Goal: Task Accomplishment & Management: Use online tool/utility

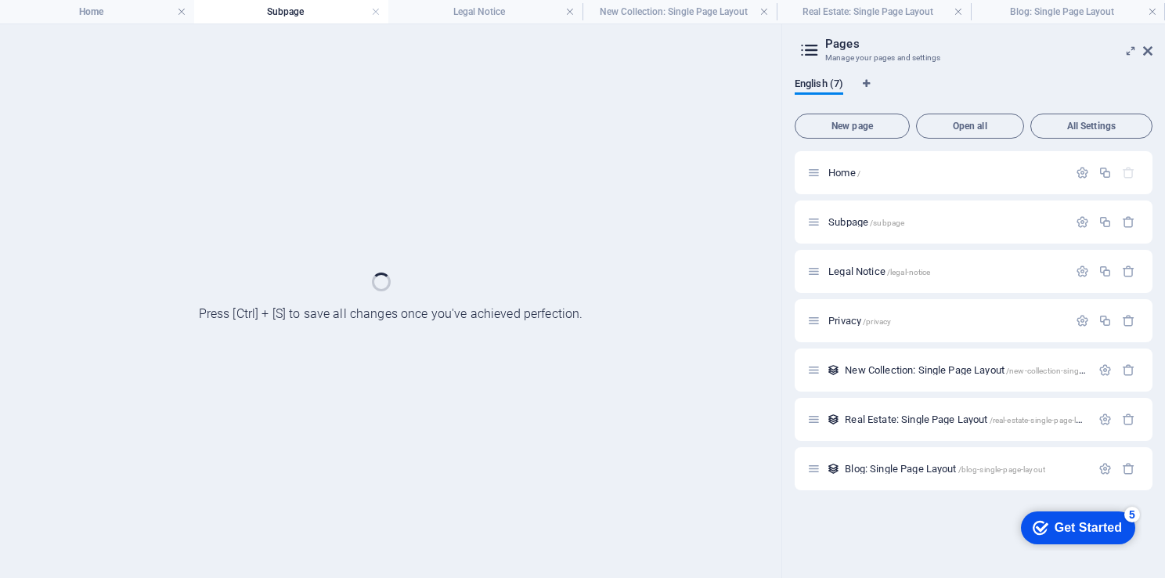
click at [1072, 521] on div "Get Started" at bounding box center [1087, 527] width 67 height 14
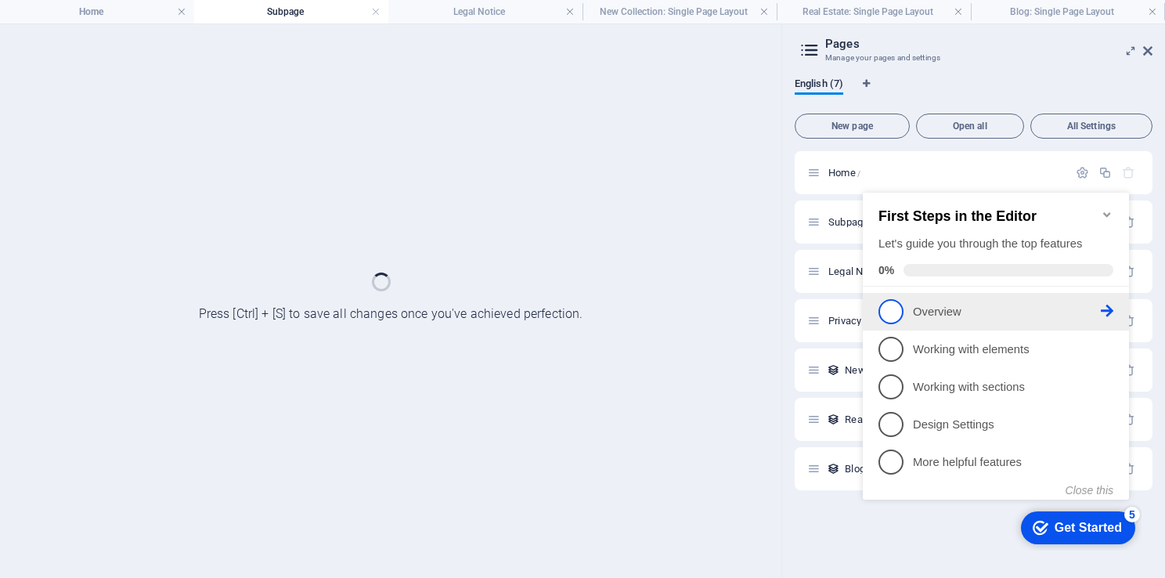
click at [889, 314] on span "1" at bounding box center [890, 311] width 25 height 25
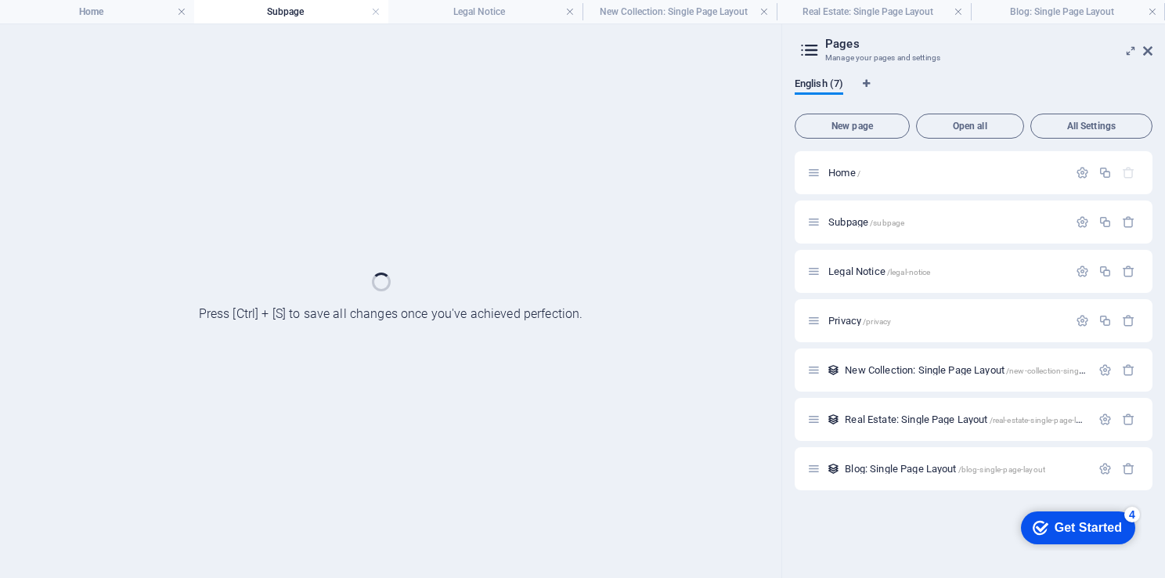
click at [1054, 535] on div "Get Started" at bounding box center [1087, 527] width 67 height 14
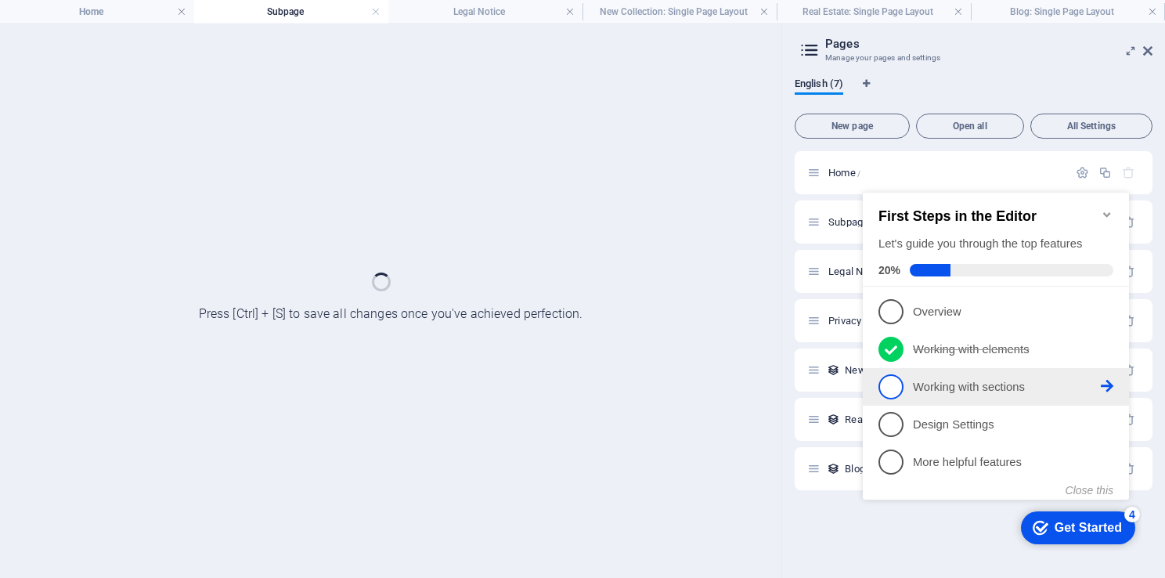
click at [886, 380] on span "3" at bounding box center [890, 386] width 25 height 25
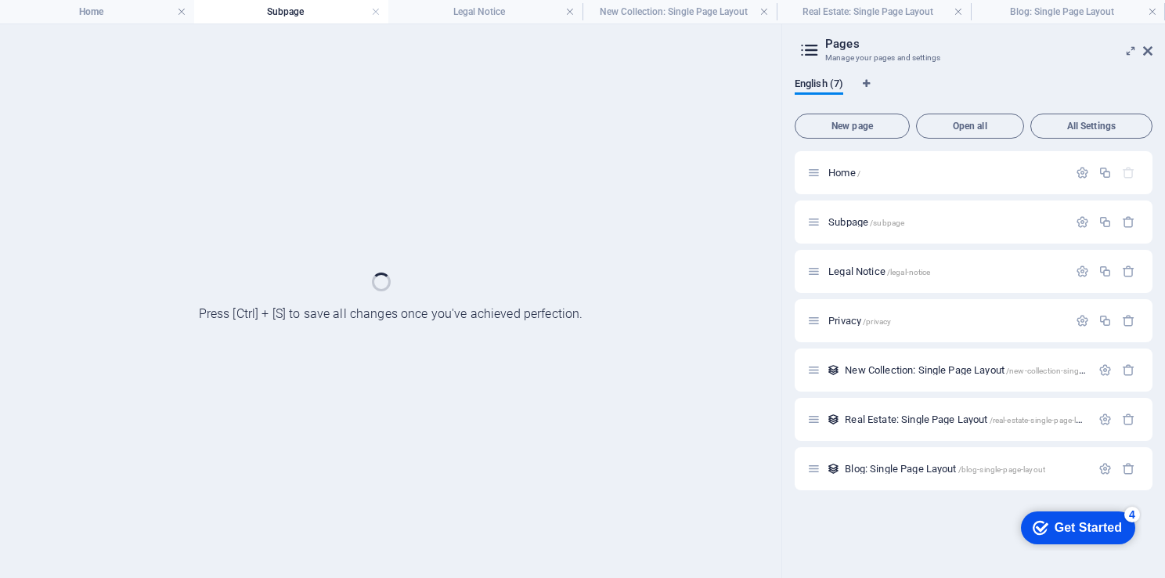
click at [1089, 526] on div "Get Started" at bounding box center [1087, 527] width 67 height 14
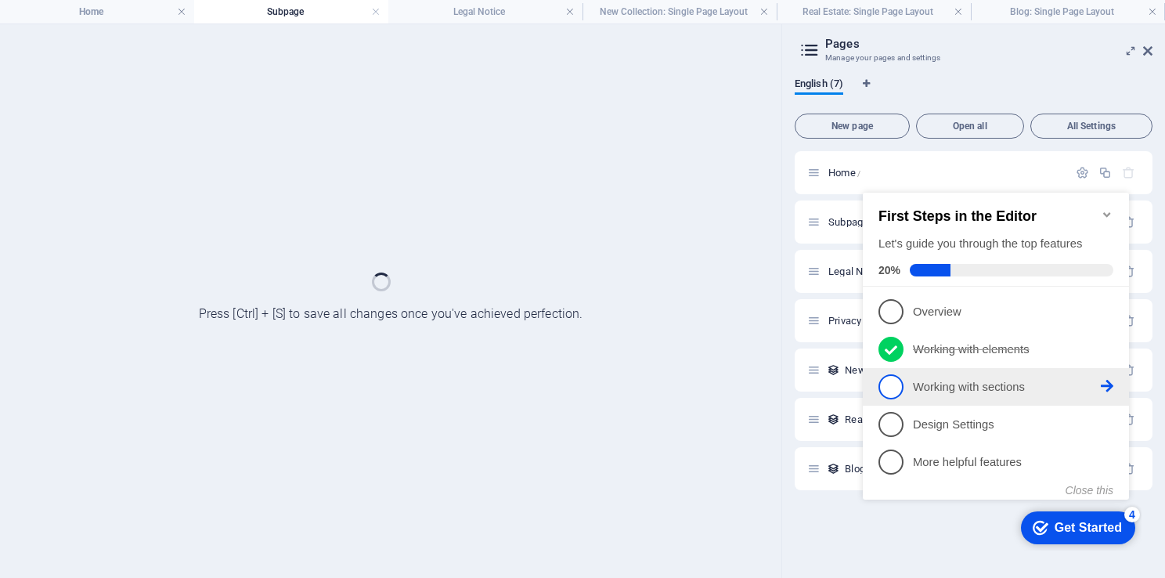
click at [889, 382] on span "3" at bounding box center [890, 386] width 25 height 25
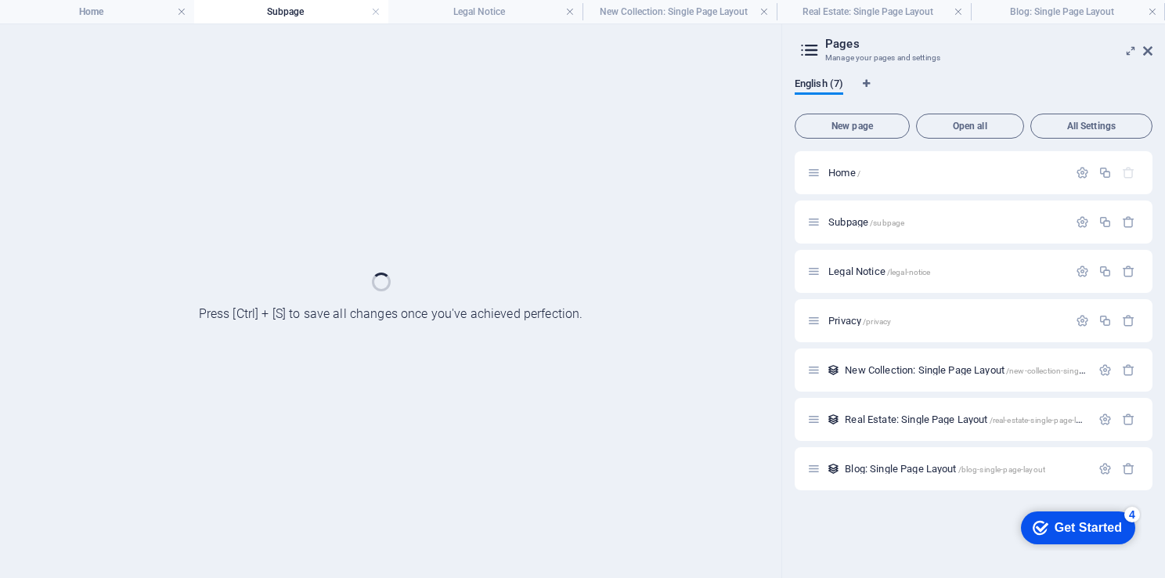
click at [1062, 528] on div "Get Started" at bounding box center [1087, 527] width 67 height 14
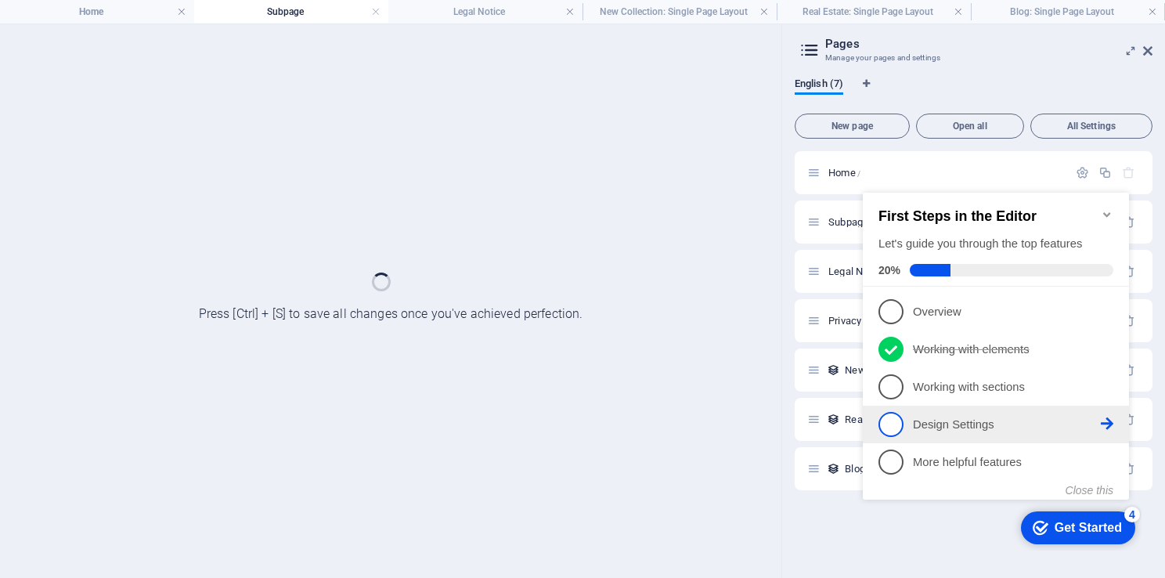
click at [893, 422] on span "4" at bounding box center [890, 424] width 25 height 25
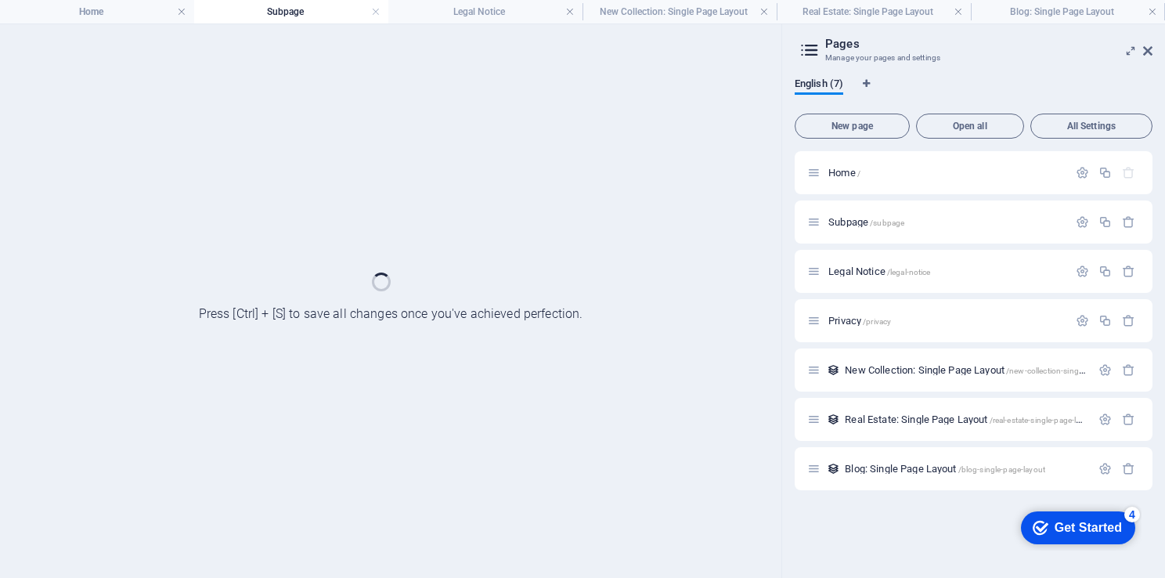
click at [1067, 527] on div "Get Started" at bounding box center [1087, 527] width 67 height 14
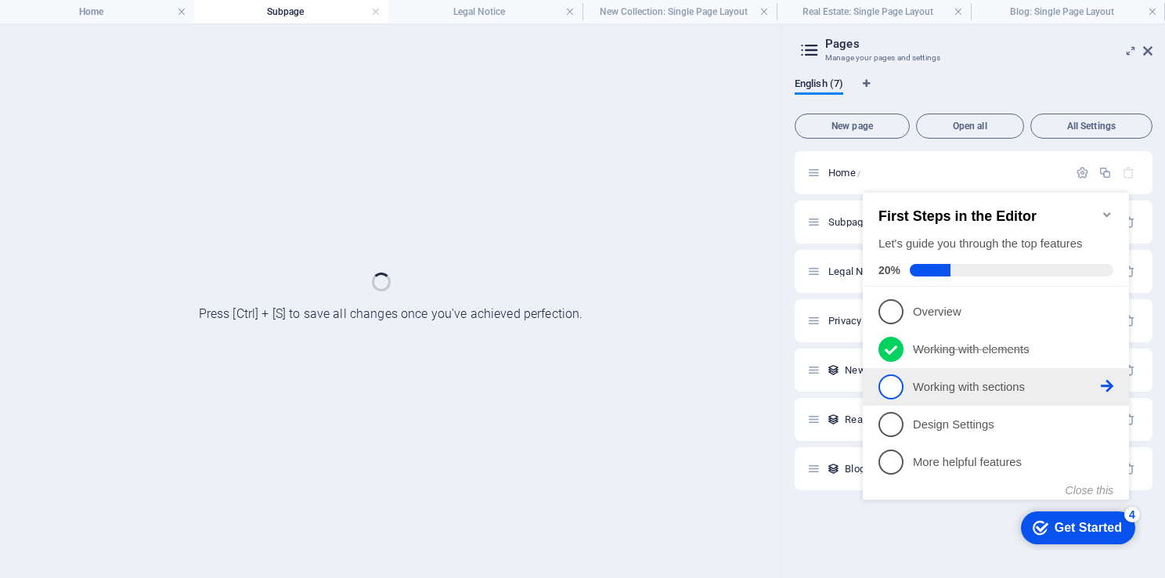
click at [895, 386] on span "3" at bounding box center [890, 386] width 25 height 25
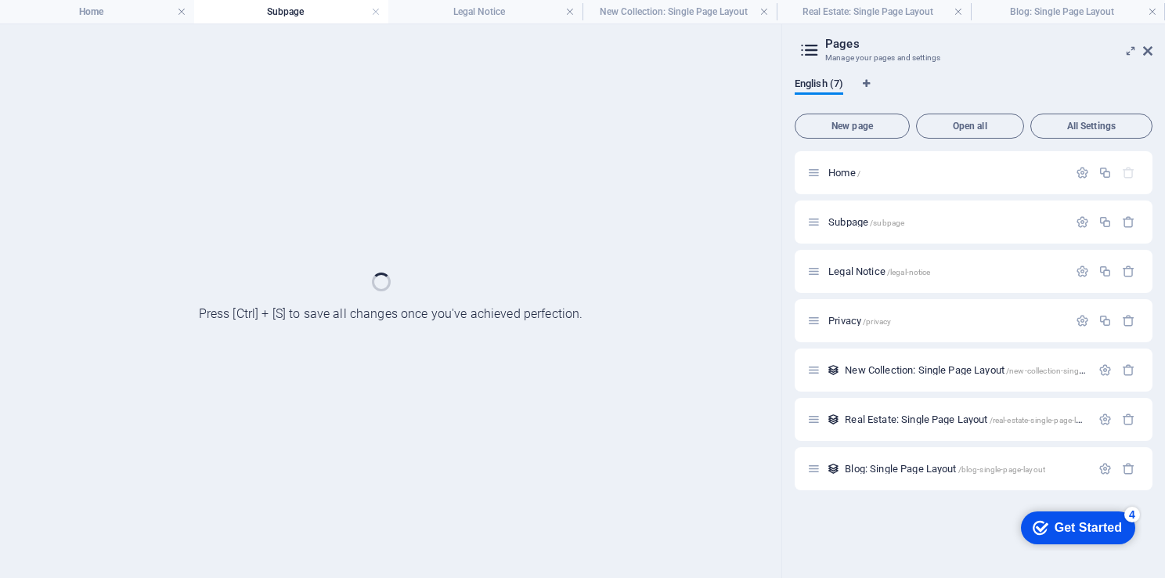
click at [1068, 542] on div "checkmark Get Started 4" at bounding box center [1078, 527] width 114 height 33
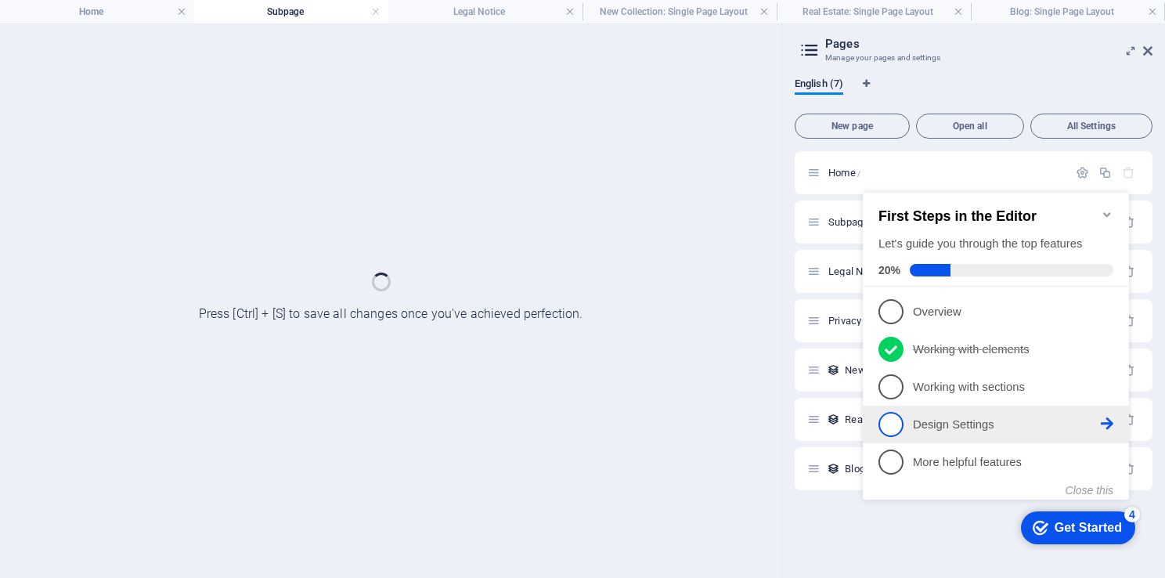
click at [980, 412] on link "4 Design Settings - incomplete" at bounding box center [995, 424] width 235 height 25
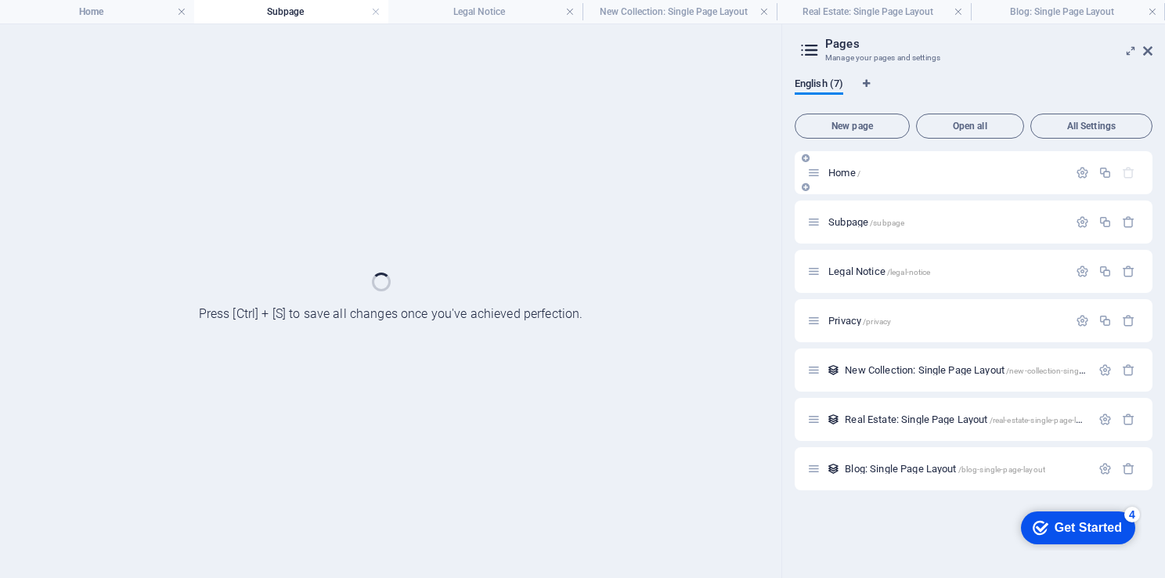
click at [833, 164] on div "Home /" at bounding box center [937, 173] width 261 height 18
click at [837, 177] on div "Home /" at bounding box center [937, 173] width 261 height 18
click at [844, 171] on span "Home /" at bounding box center [844, 173] width 32 height 12
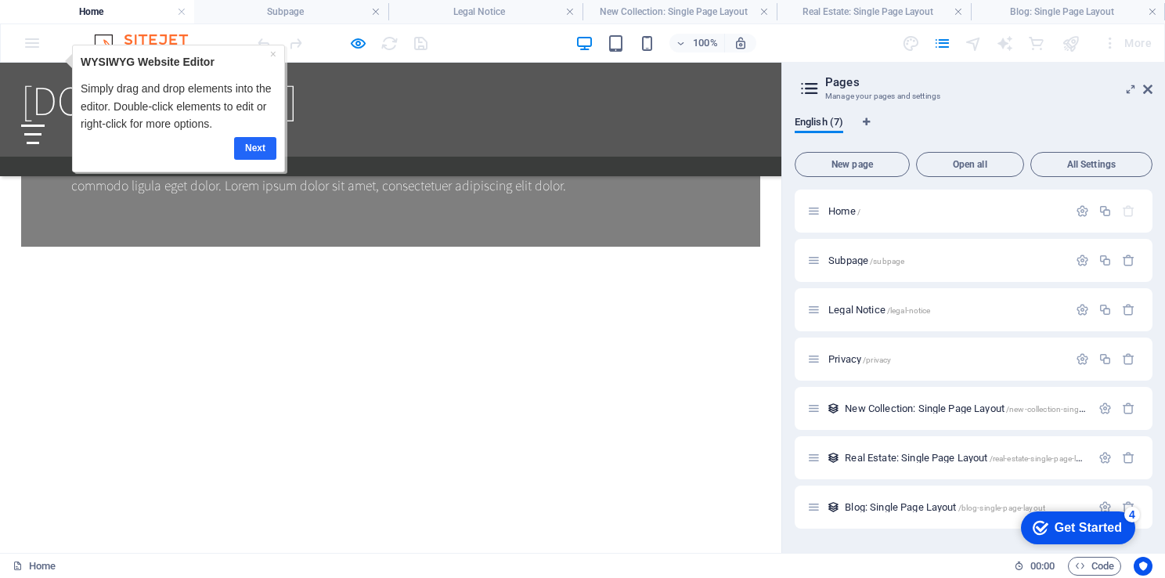
click at [260, 143] on link "Next" at bounding box center [254, 147] width 42 height 23
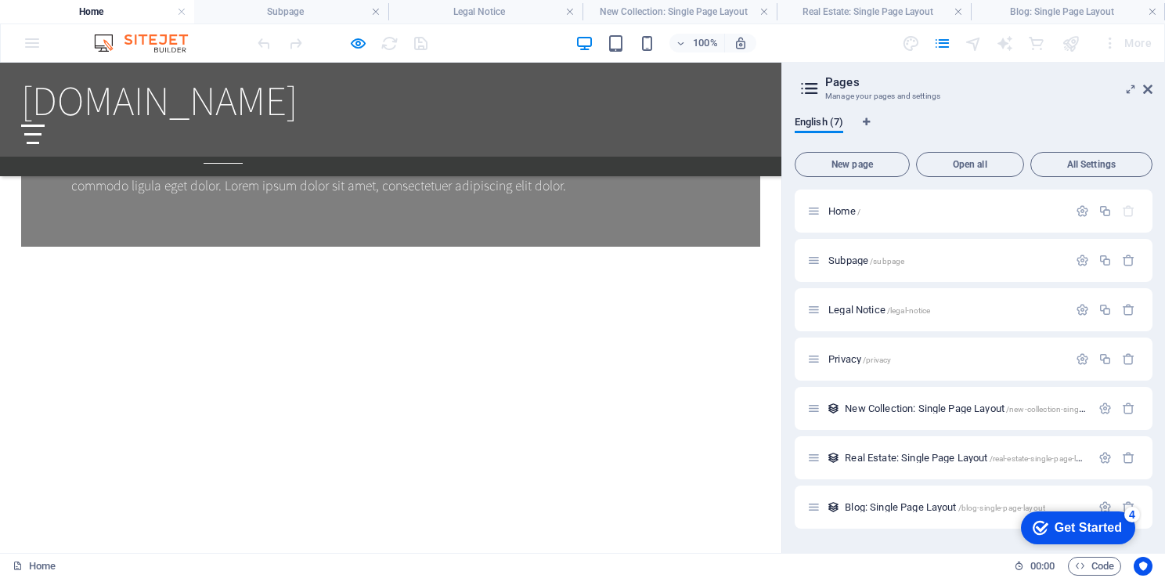
click at [218, 146] on link "Home" at bounding box center [222, 143] width 39 height 39
click at [207, 159] on link "Home" at bounding box center [222, 143] width 39 height 39
drag, startPoint x: 207, startPoint y: 159, endPoint x: 206, endPoint y: 149, distance: 9.5
click at [206, 149] on link "Home" at bounding box center [222, 143] width 39 height 39
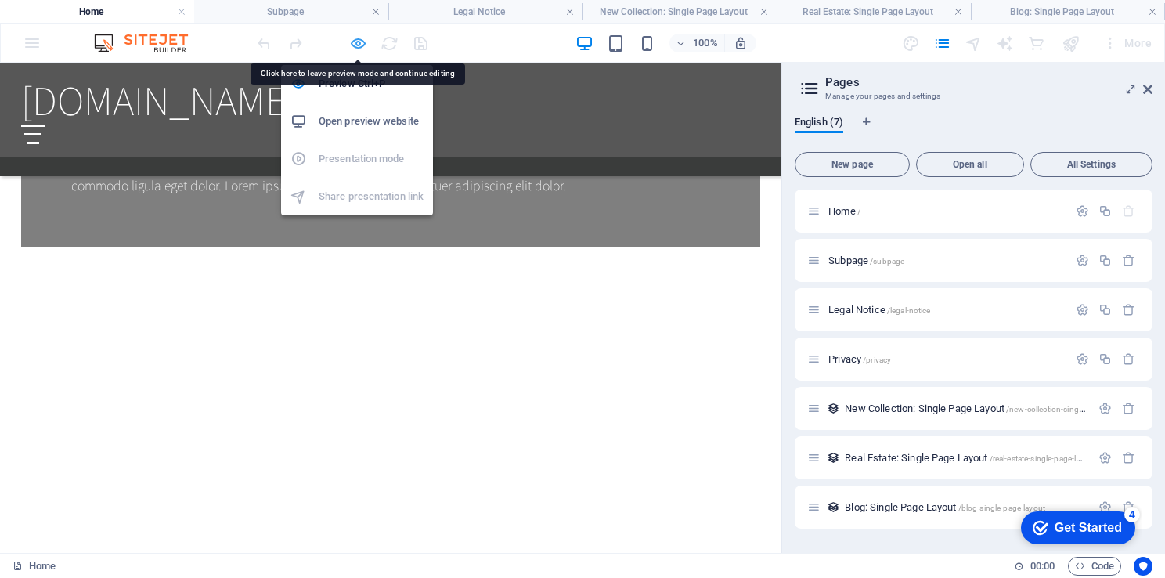
click at [360, 41] on icon "button" at bounding box center [358, 43] width 18 height 18
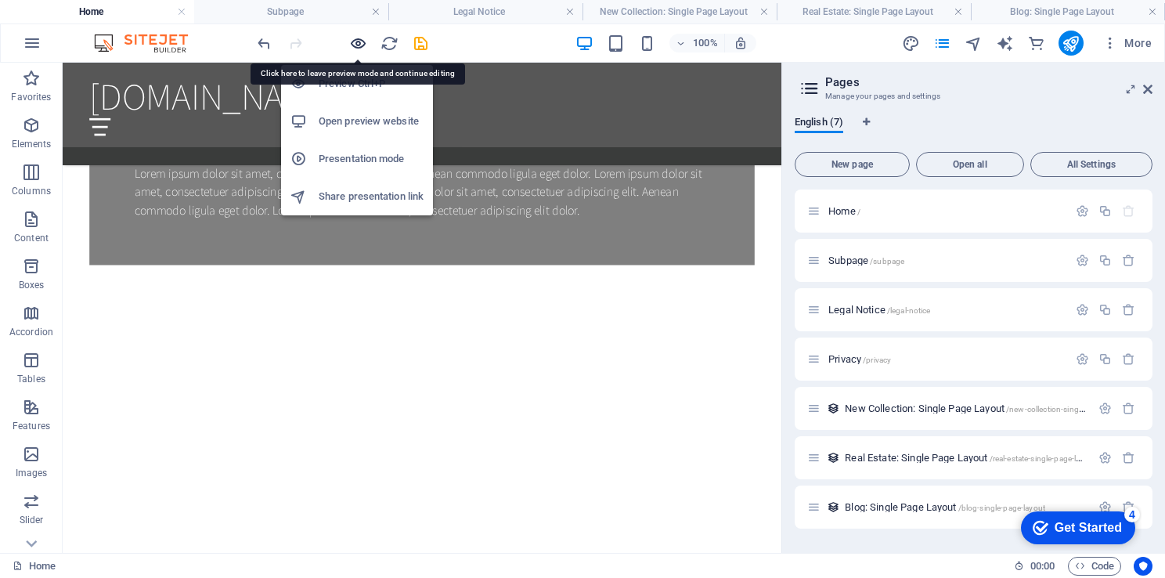
scroll to position [1385, 0]
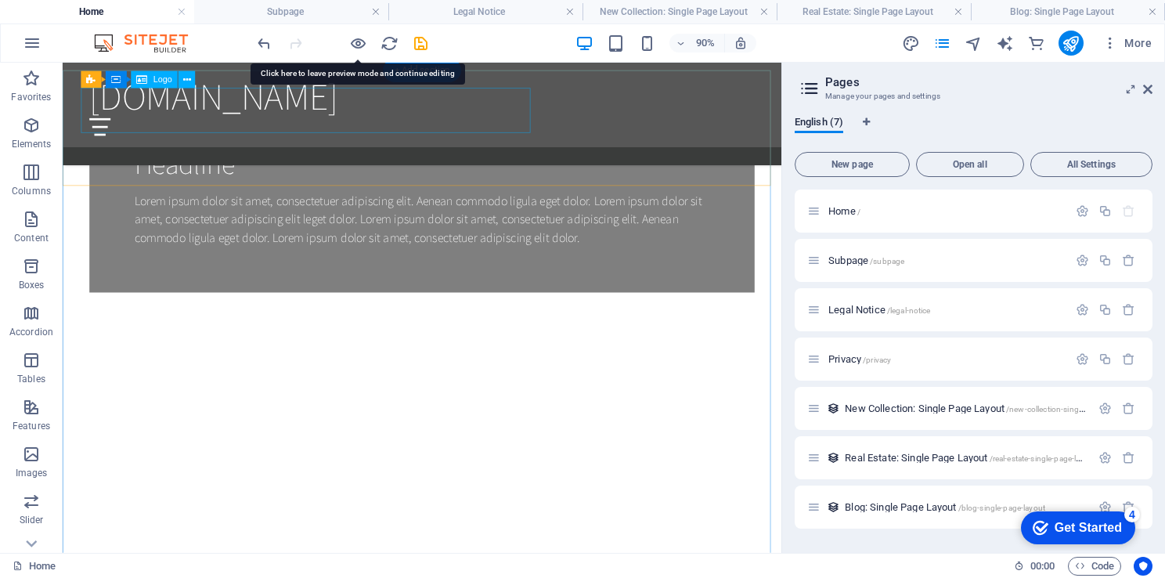
click at [135, 124] on icon at bounding box center [138, 124] width 8 height 15
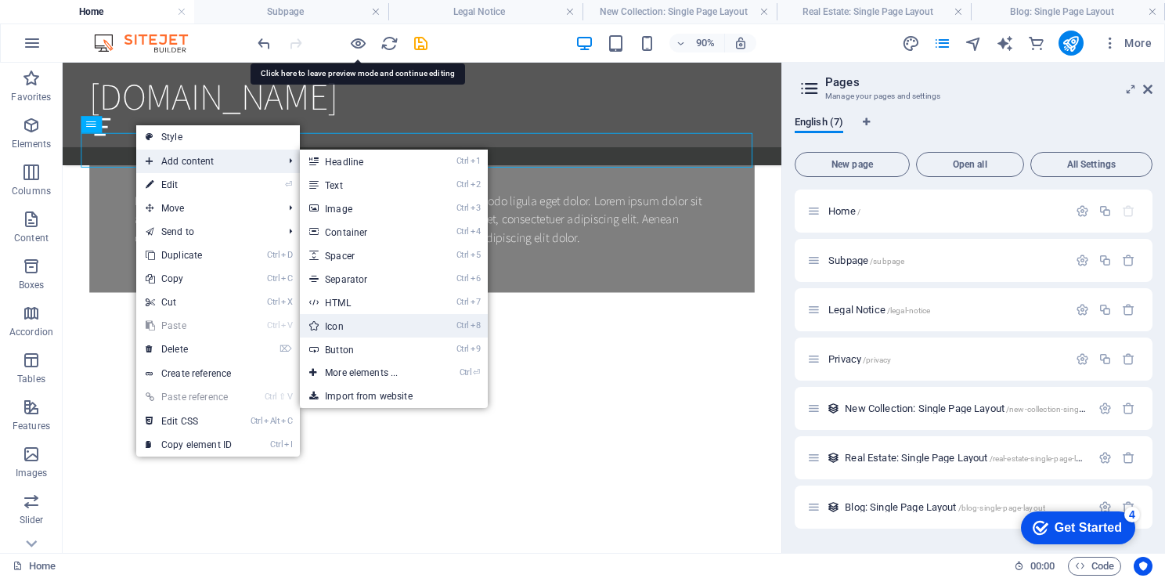
click at [348, 335] on link "Ctrl 8 Icon" at bounding box center [364, 325] width 129 height 23
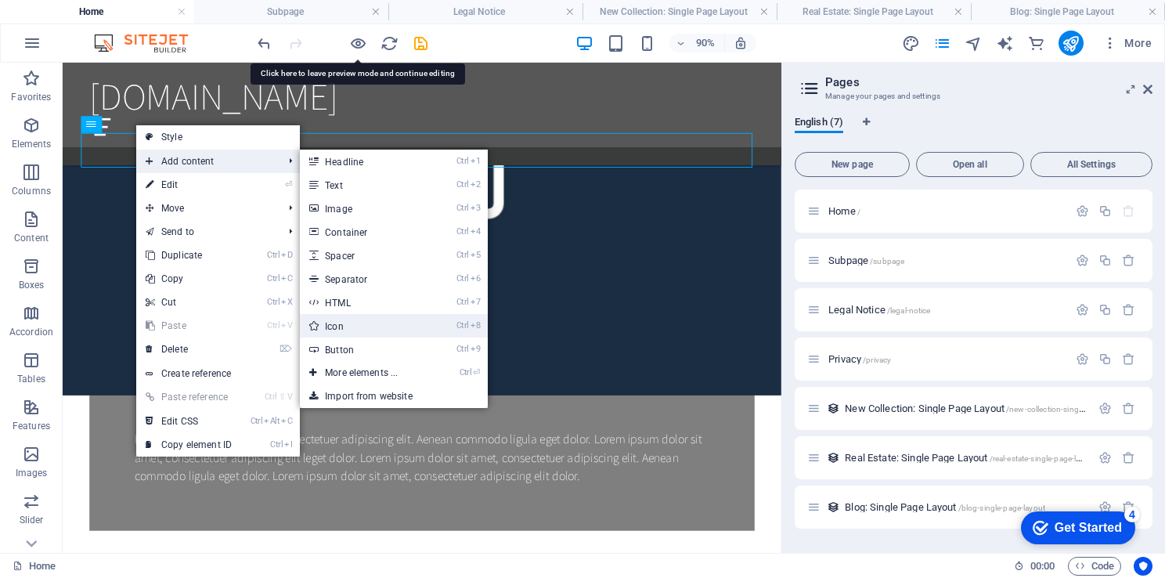
select select "xMidYMid"
select select "px"
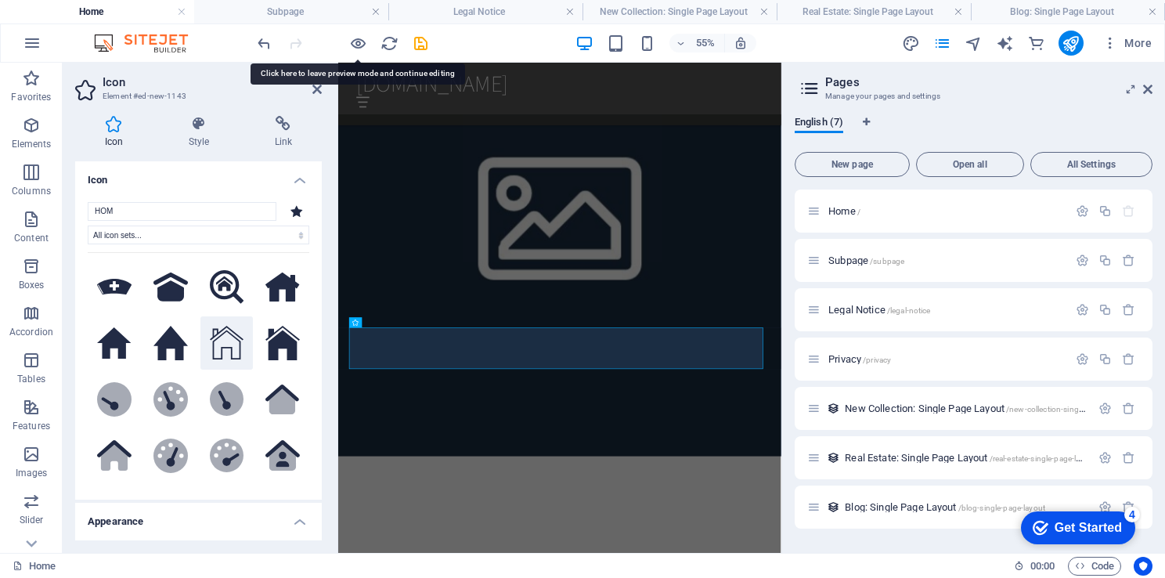
click at [229, 338] on icon at bounding box center [227, 343] width 34 height 34
click at [134, 208] on input "HOM" at bounding box center [182, 211] width 189 height 19
type input "H"
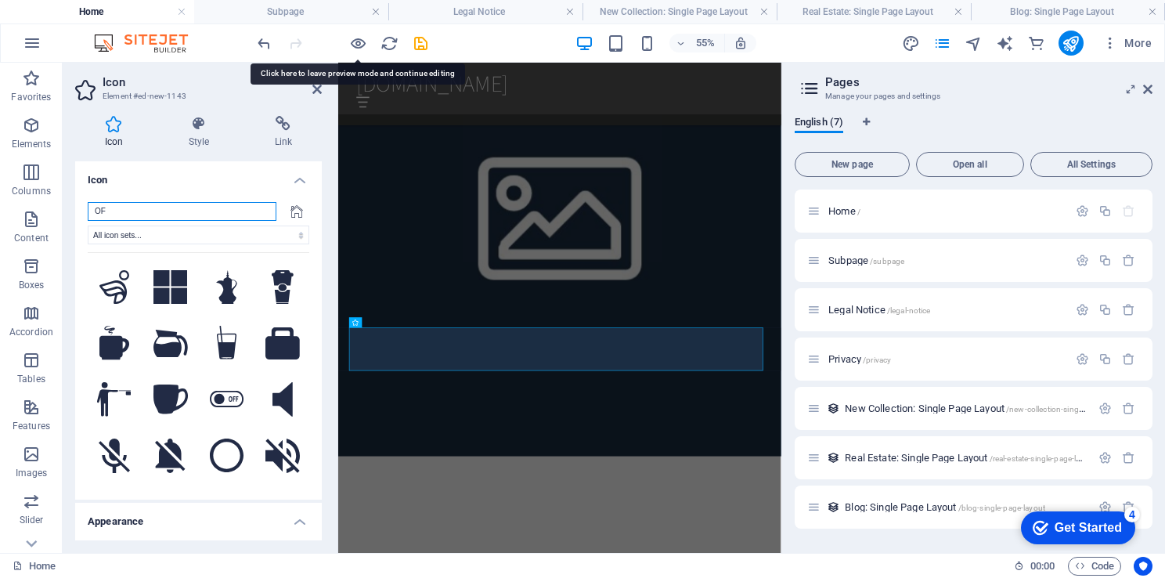
type input "O"
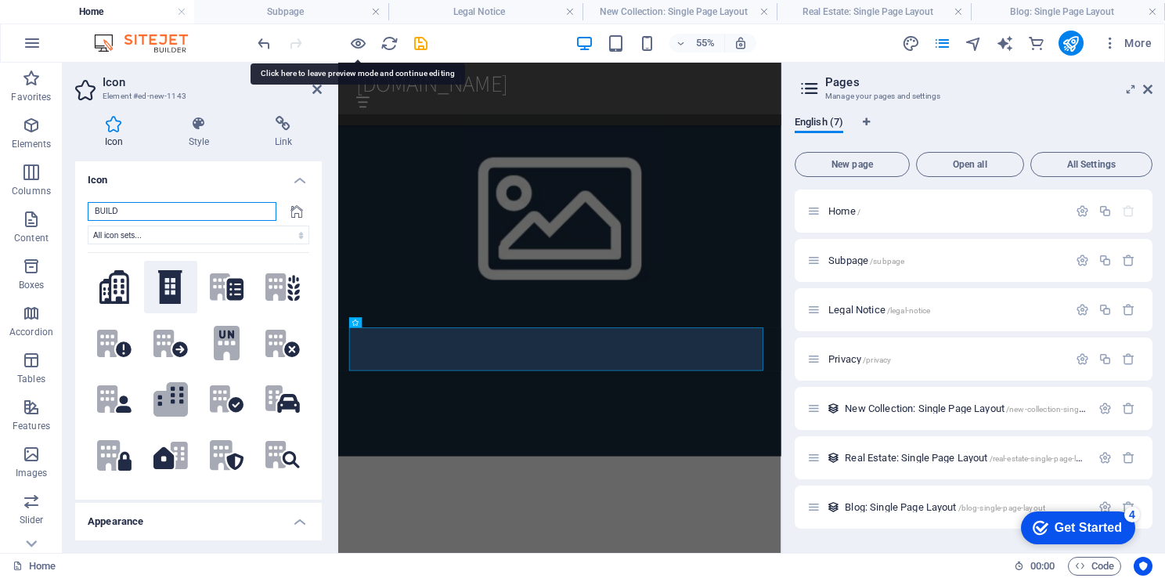
type input "BUILD"
click at [168, 286] on icon at bounding box center [170, 287] width 24 height 34
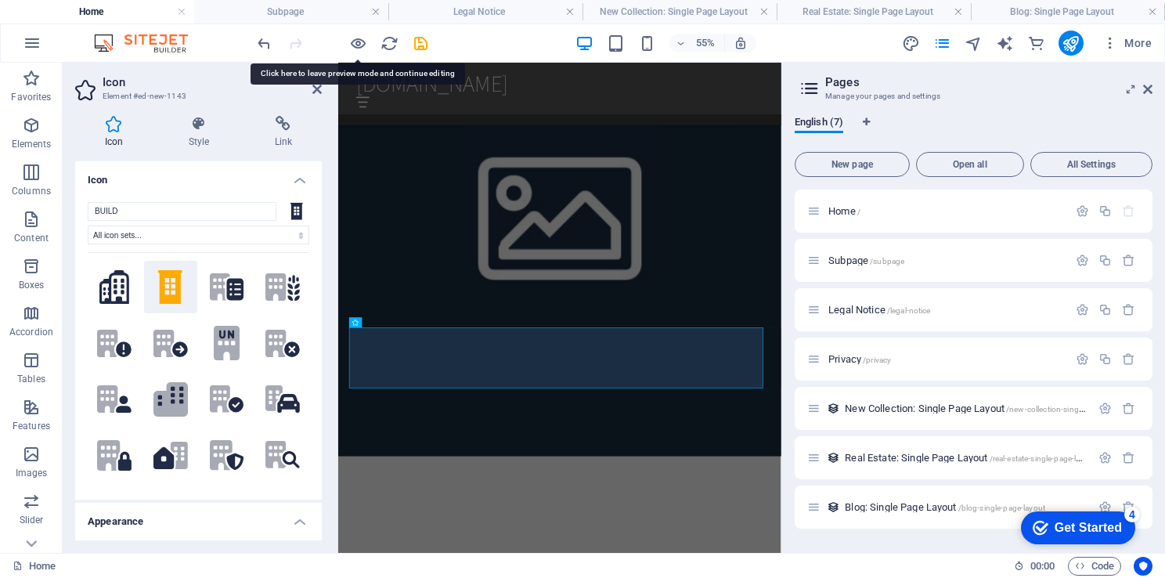
click at [166, 283] on icon at bounding box center [170, 287] width 24 height 34
click at [384, 82] on div "[DOMAIN_NAME]" at bounding box center [741, 99] width 739 height 49
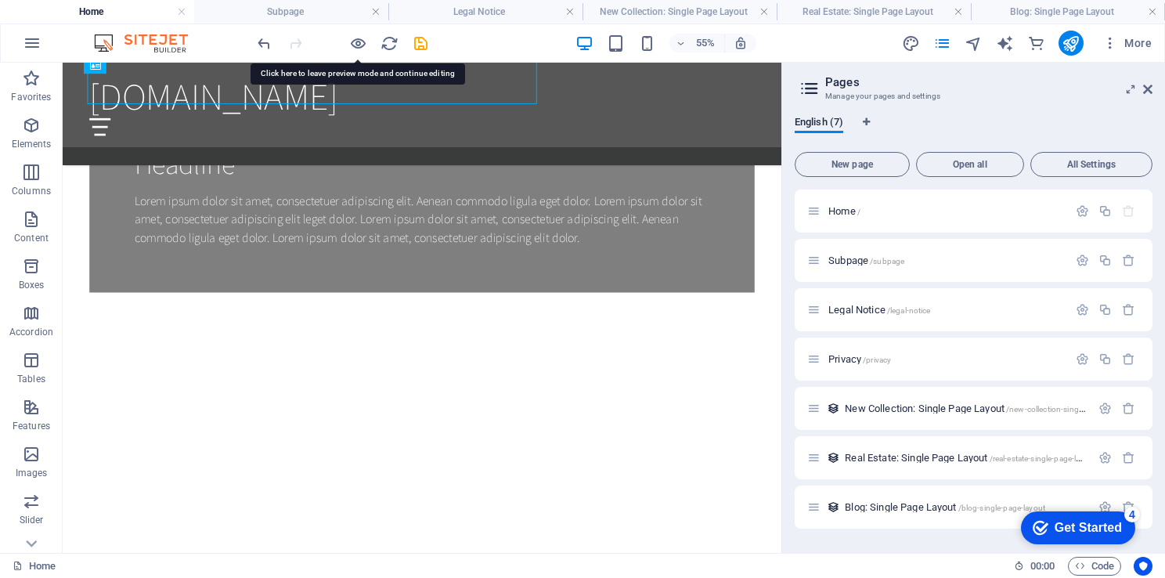
scroll to position [1400, 0]
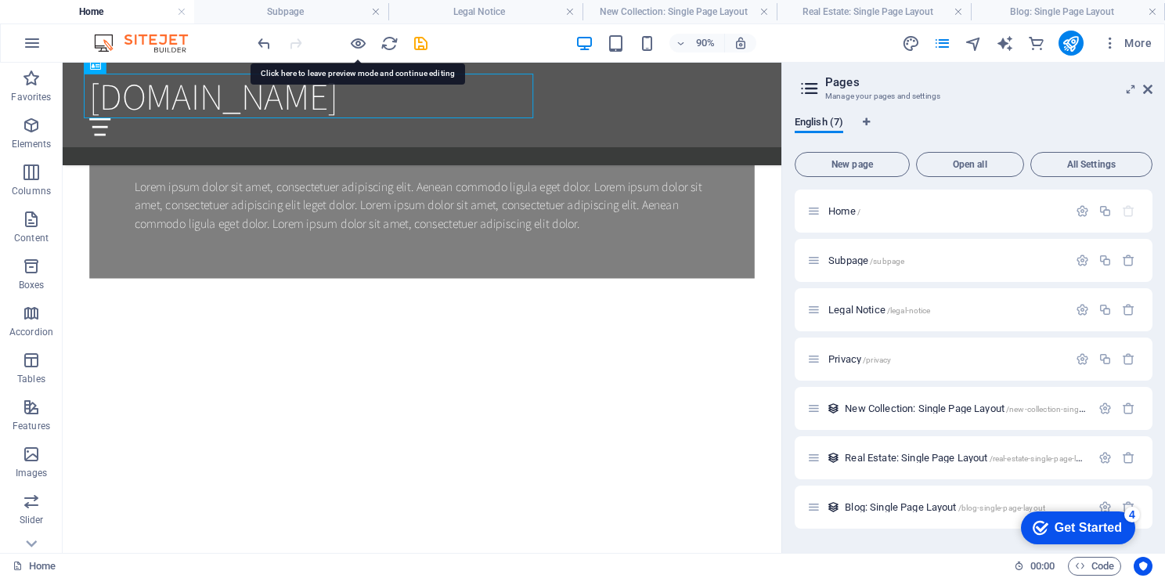
click at [358, 32] on div at bounding box center [341, 43] width 175 height 25
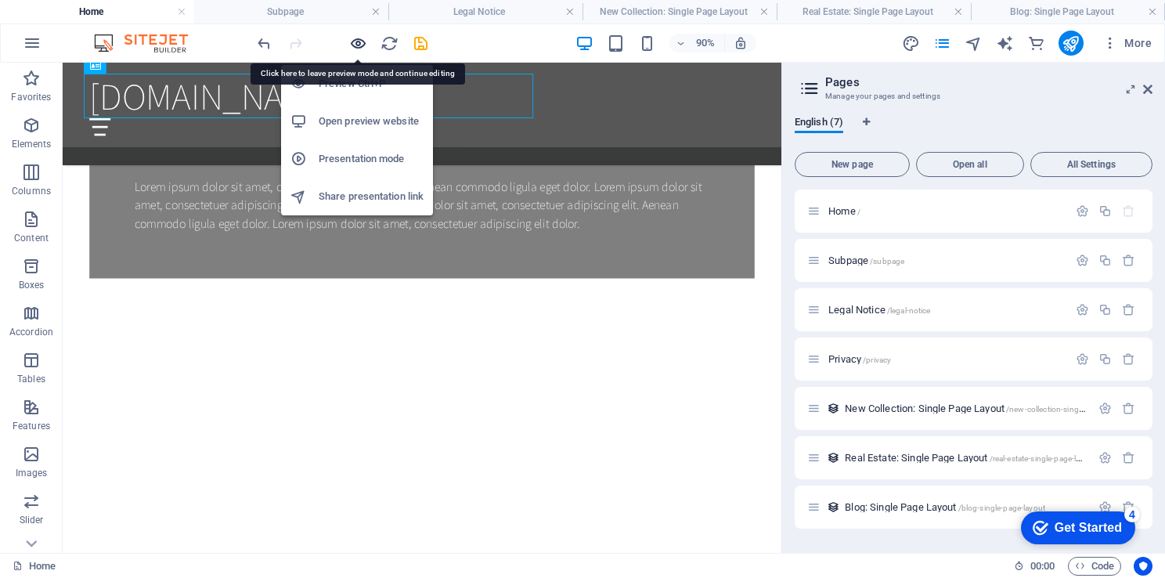
click at [354, 40] on icon "button" at bounding box center [358, 43] width 18 height 18
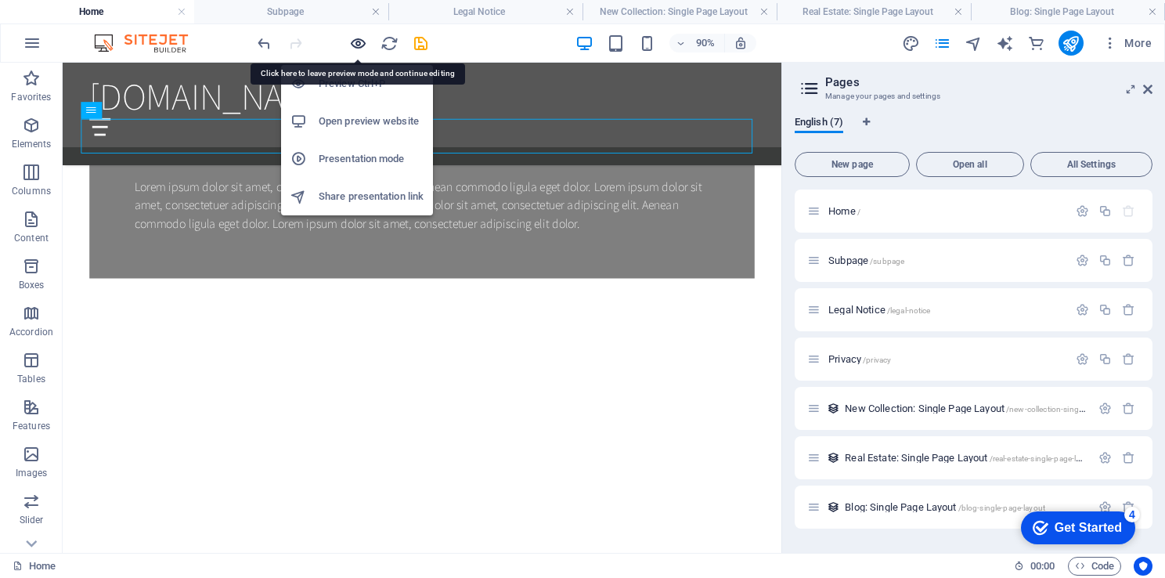
click at [357, 39] on icon "button" at bounding box center [358, 43] width 18 height 18
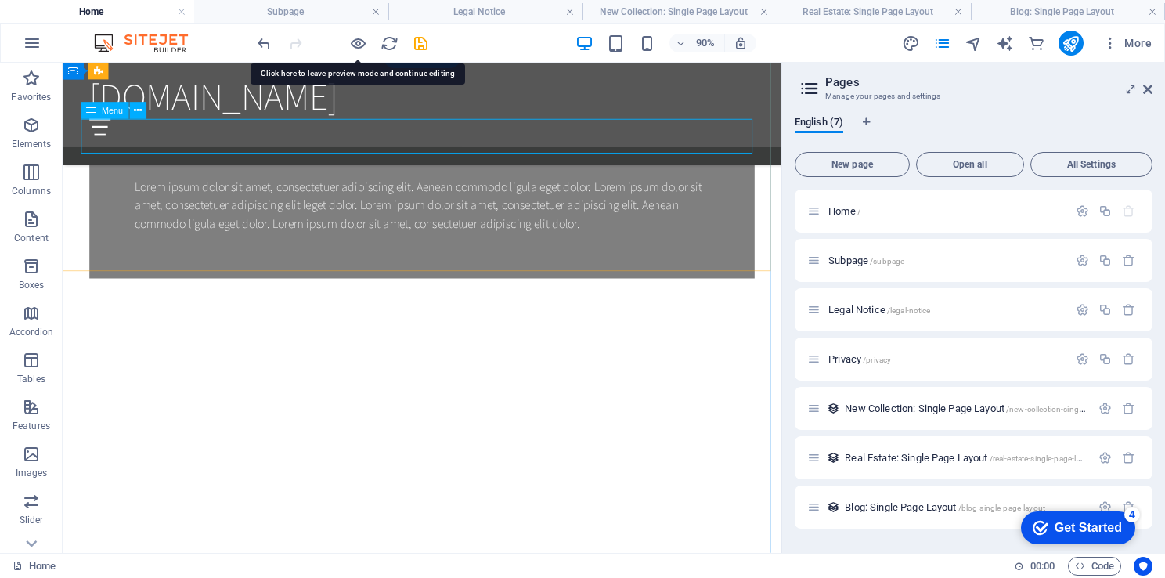
click at [141, 105] on icon at bounding box center [138, 110] width 8 height 15
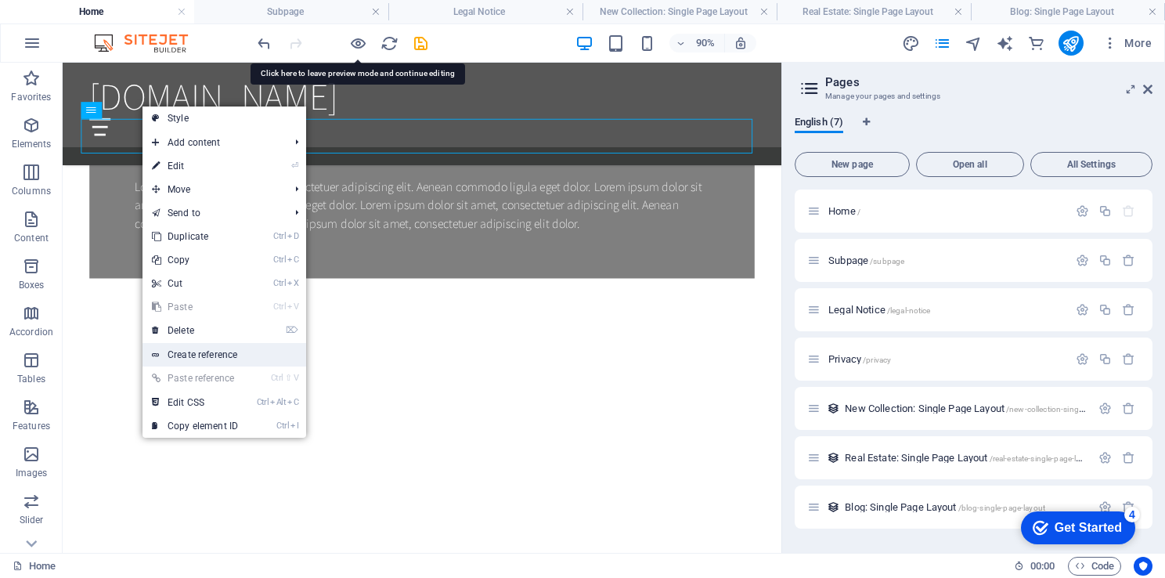
click at [223, 356] on link "Create reference" at bounding box center [224, 354] width 164 height 23
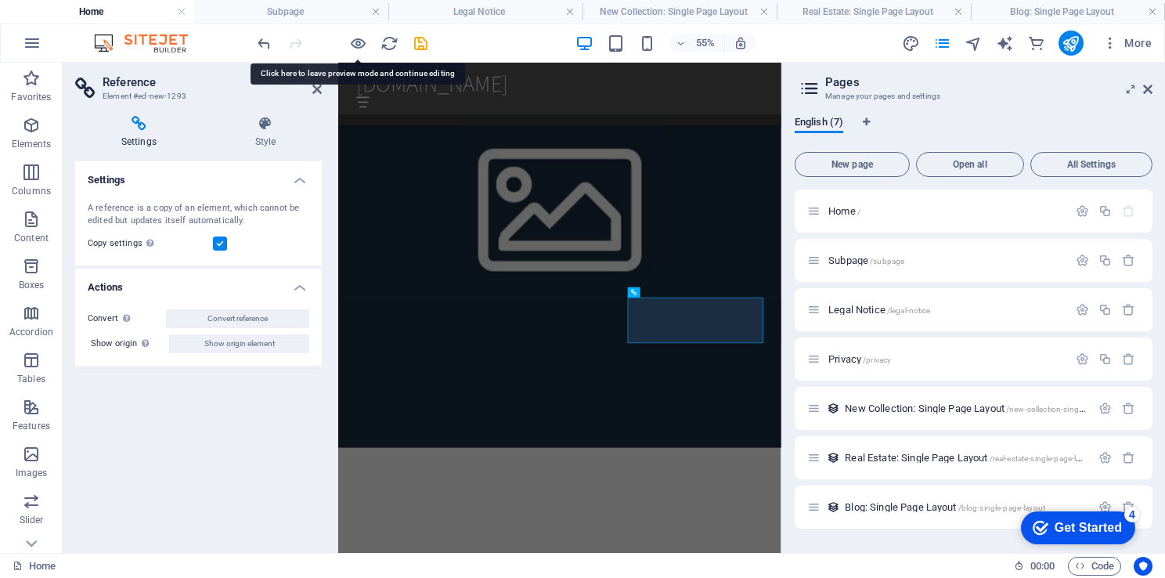
click at [307, 183] on h4 "Settings" at bounding box center [198, 175] width 247 height 28
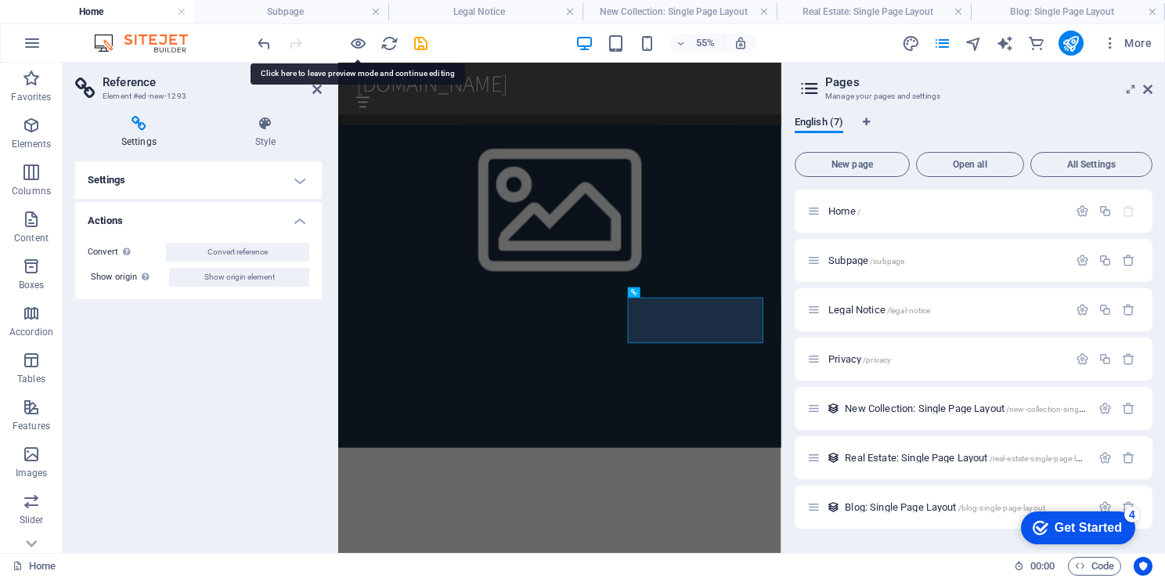
click at [307, 183] on h4 "Settings" at bounding box center [198, 180] width 247 height 38
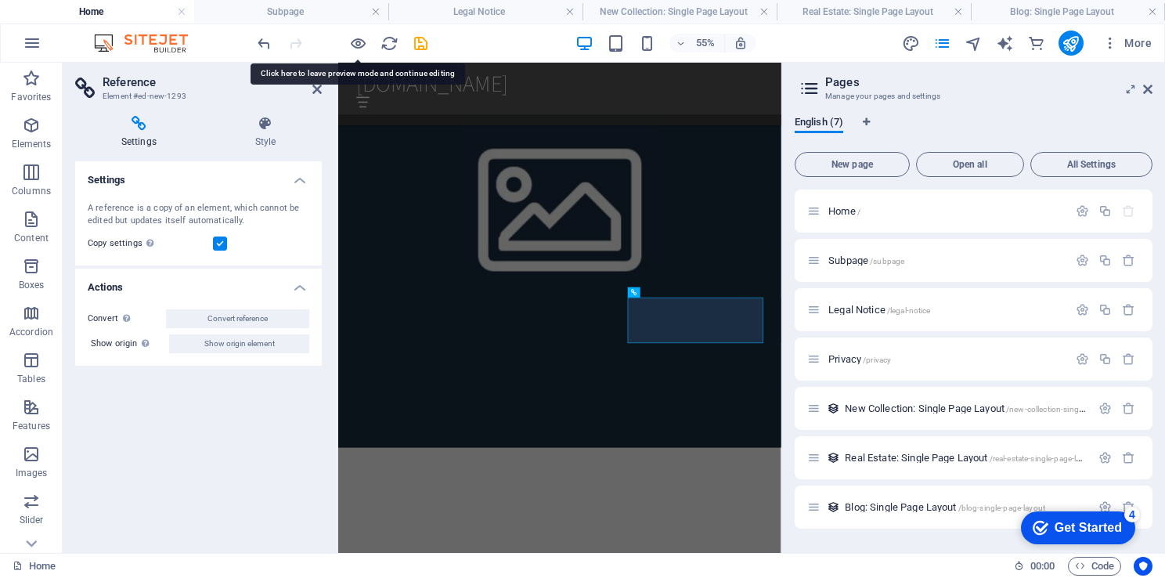
click at [301, 288] on h4 "Actions" at bounding box center [198, 282] width 247 height 28
click at [301, 288] on h4 "Actions" at bounding box center [198, 287] width 247 height 38
click at [261, 127] on icon at bounding box center [265, 124] width 113 height 16
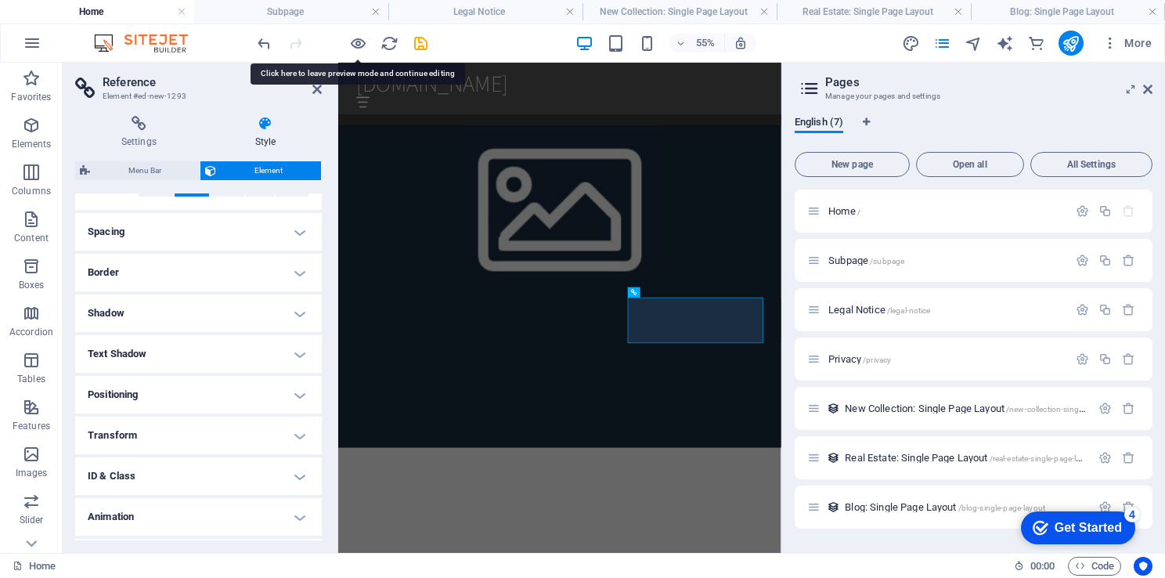
scroll to position [313, 0]
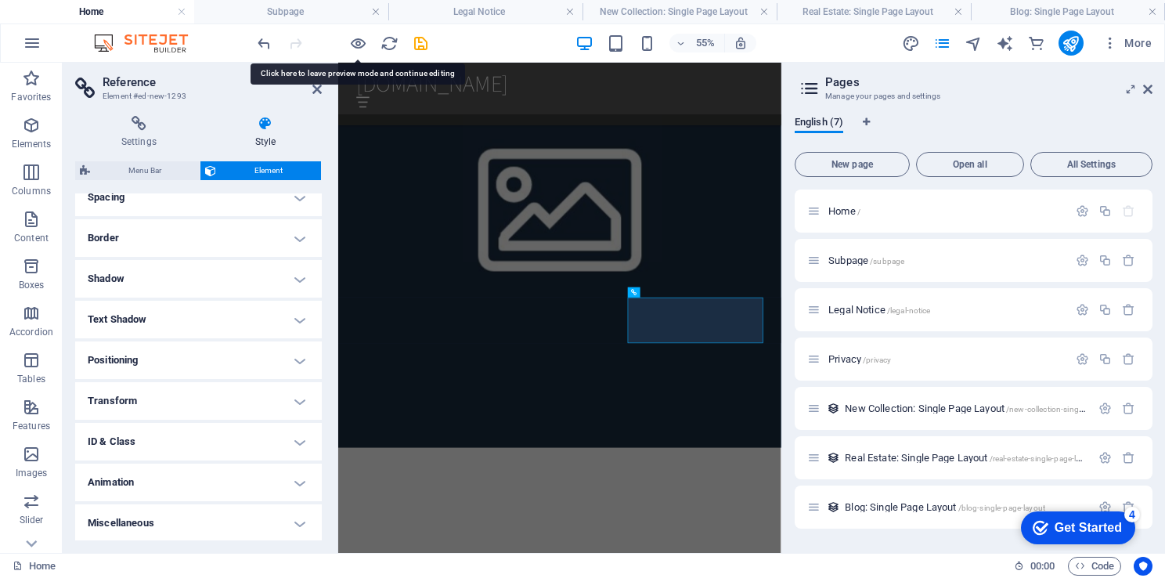
drag, startPoint x: 319, startPoint y: 273, endPoint x: 58, endPoint y: 721, distance: 518.0
drag, startPoint x: 324, startPoint y: 452, endPoint x: 315, endPoint y: 452, distance: 9.4
click at [315, 452] on div "Settings Style Settings A reference is a copy of an element, which cannot be ed…" at bounding box center [199, 327] width 272 height 449
drag, startPoint x: 315, startPoint y: 452, endPoint x: 319, endPoint y: 420, distance: 33.2
click at [319, 420] on div "Layout How this element expands within the layout (Flexbox). Size Default auto …" at bounding box center [198, 366] width 247 height 347
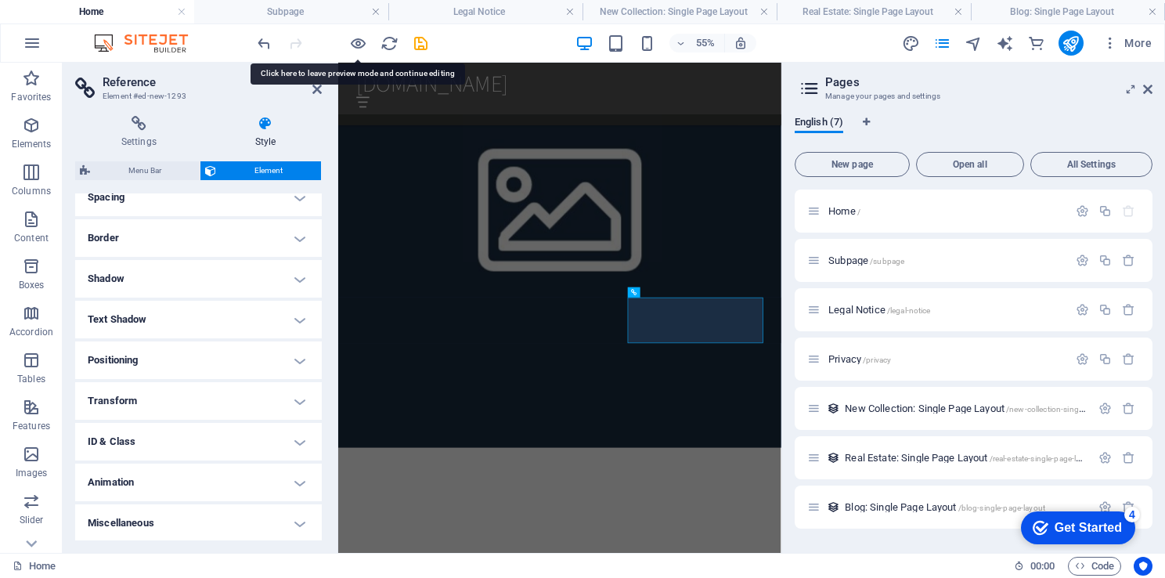
scroll to position [163, 0]
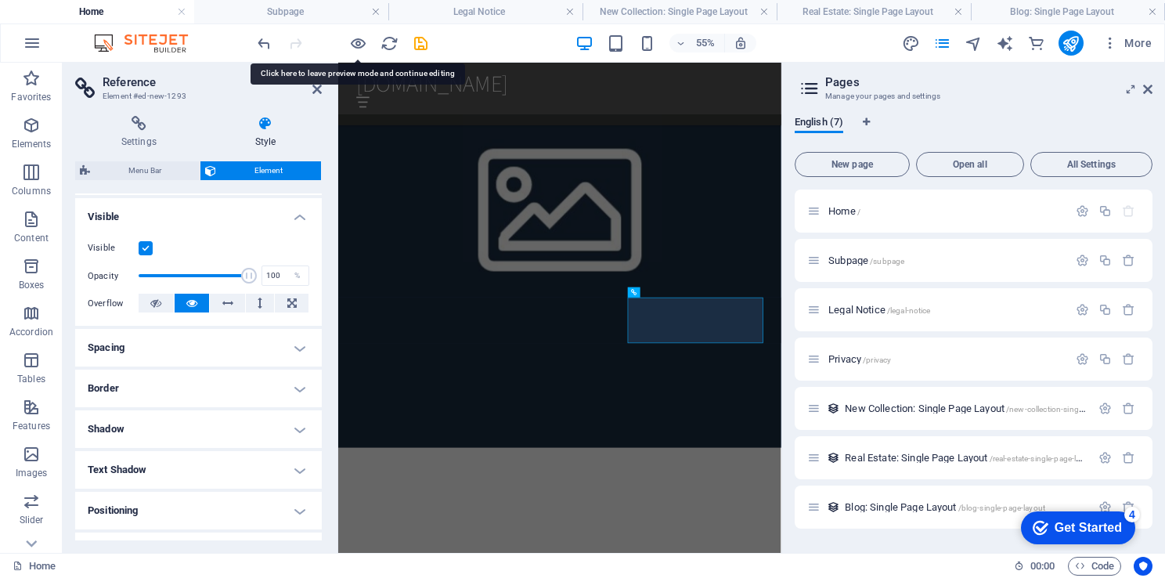
click at [297, 389] on h4 "Border" at bounding box center [198, 388] width 247 height 38
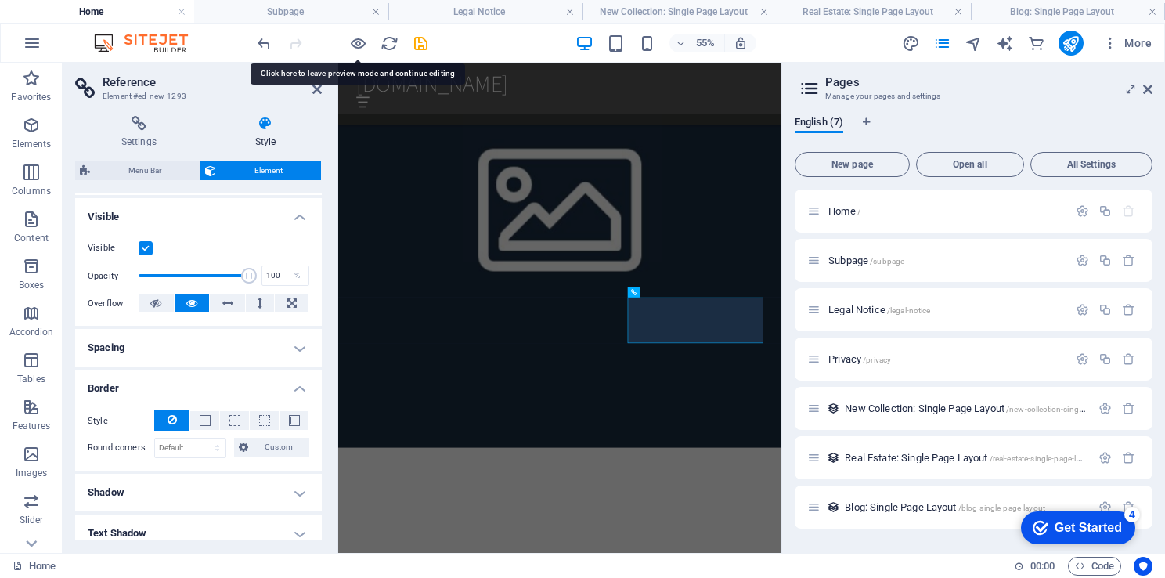
click at [297, 389] on h4 "Border" at bounding box center [198, 383] width 247 height 28
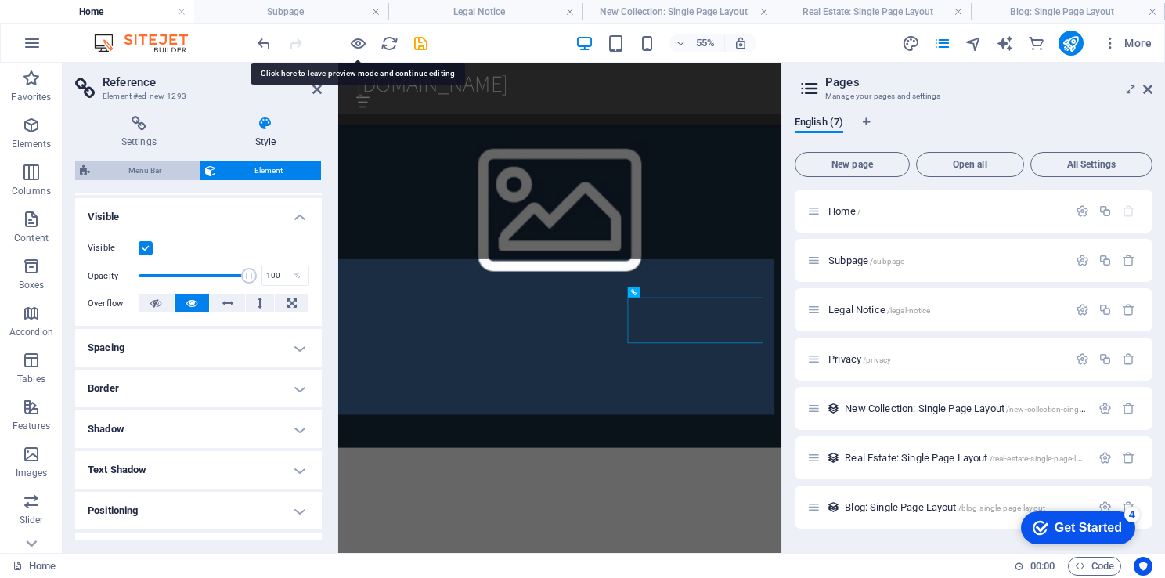
click at [154, 167] on span "Menu Bar" at bounding box center [145, 170] width 100 height 19
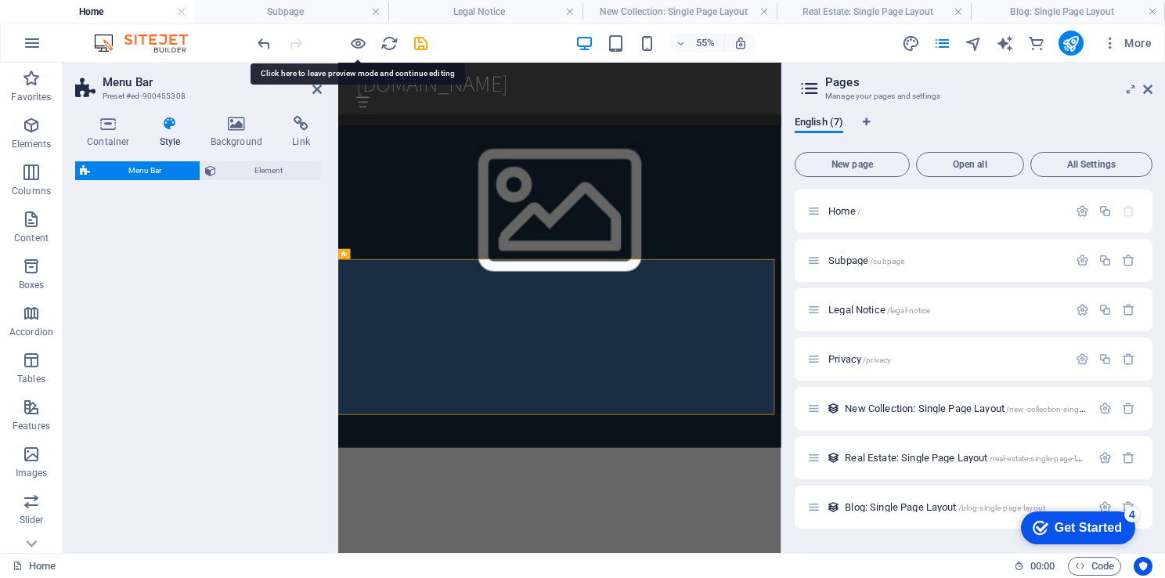
select select "vw"
select select "rem"
select select "vw"
select select "preset-menu-v2-home-4"
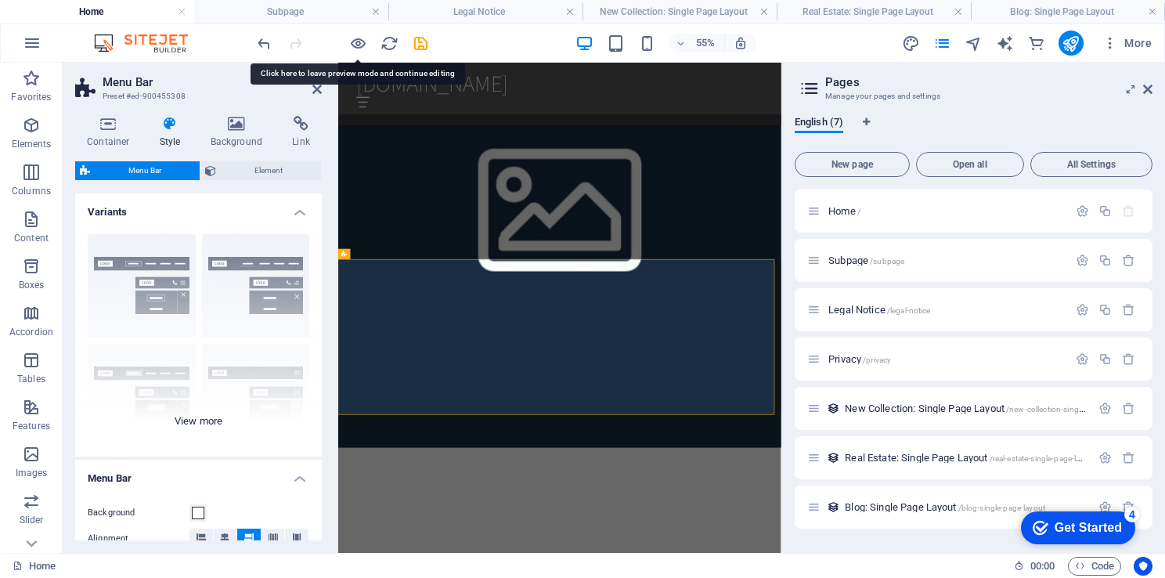
click at [317, 337] on div "Border Centered Default Fixed Loki Trigger Wide XXL" at bounding box center [198, 338] width 247 height 235
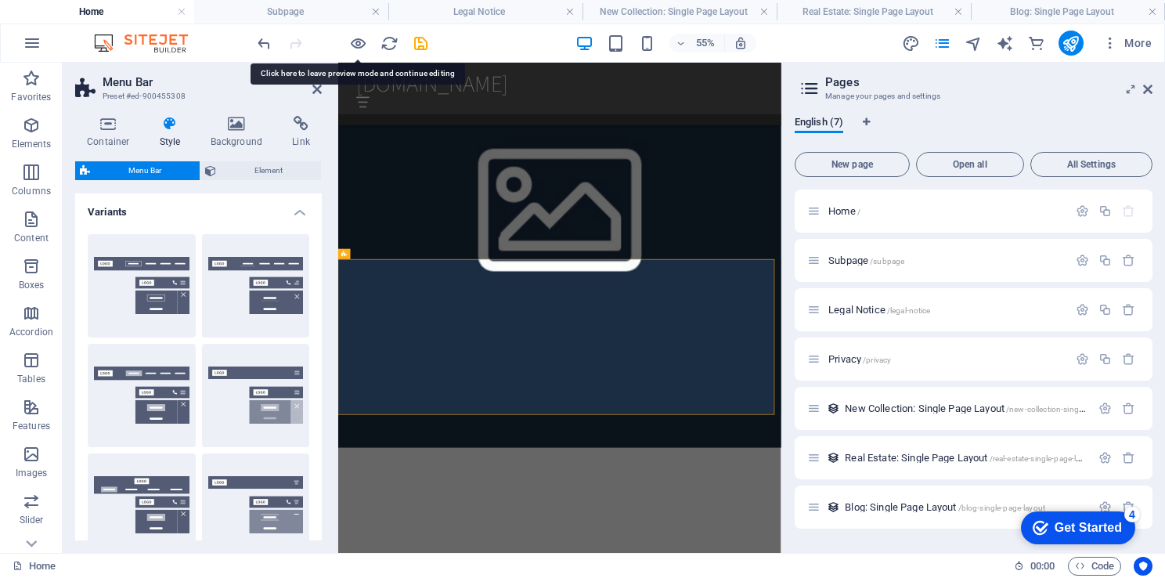
drag, startPoint x: 316, startPoint y: 294, endPoint x: 324, endPoint y: 329, distance: 35.3
click at [324, 329] on div "Container Style Background Link Size Height Default px rem % vh vw Min. height …" at bounding box center [199, 327] width 272 height 449
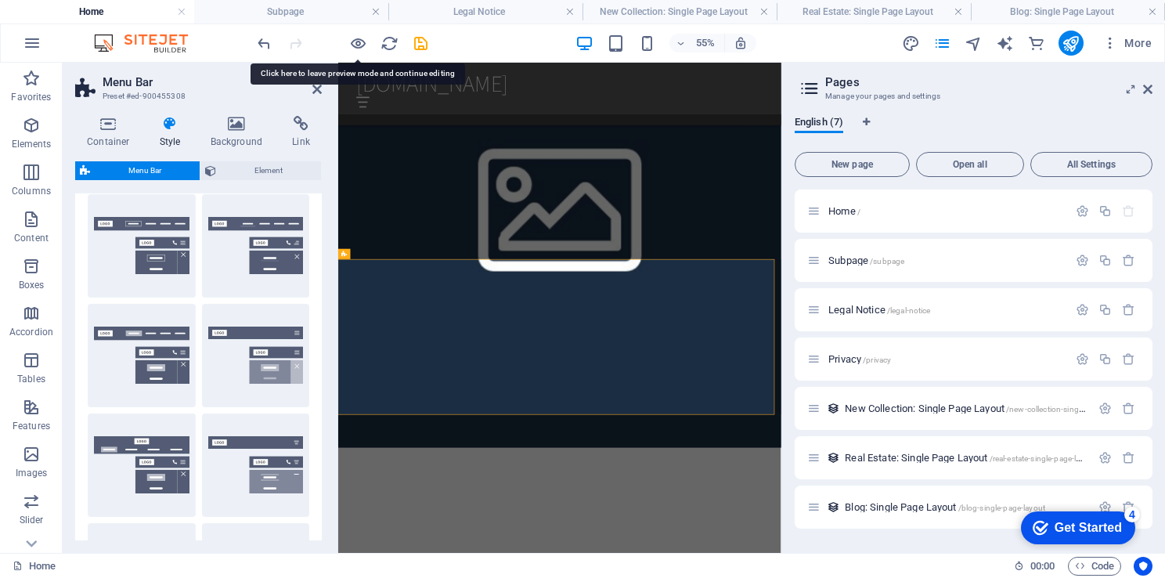
scroll to position [0, 0]
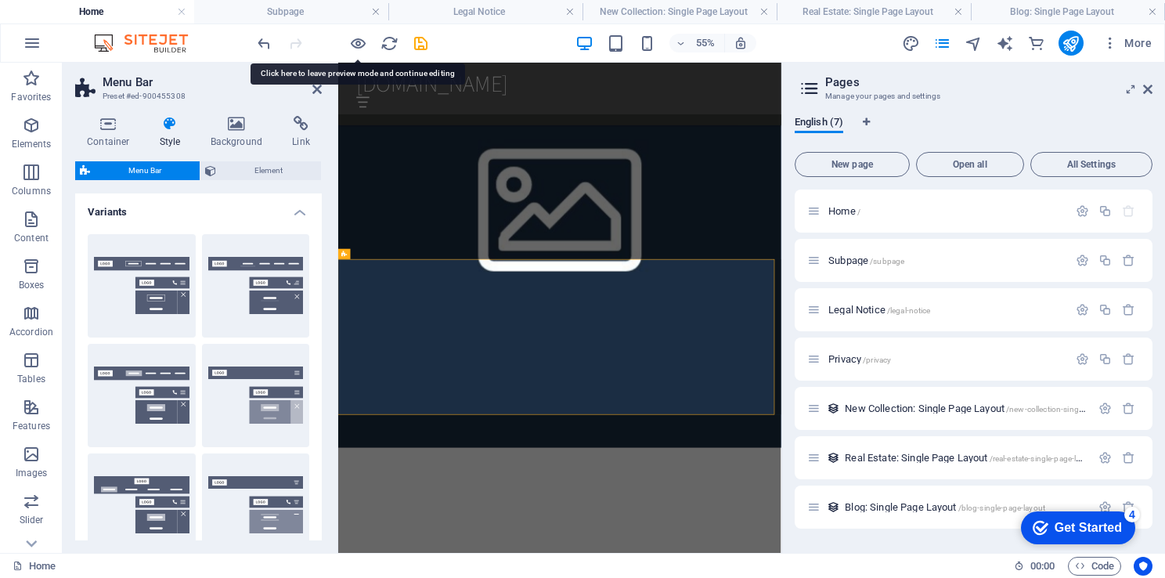
click at [127, 166] on span "Menu Bar" at bounding box center [145, 170] width 100 height 19
click at [296, 134] on h4 "Link" at bounding box center [300, 132] width 41 height 33
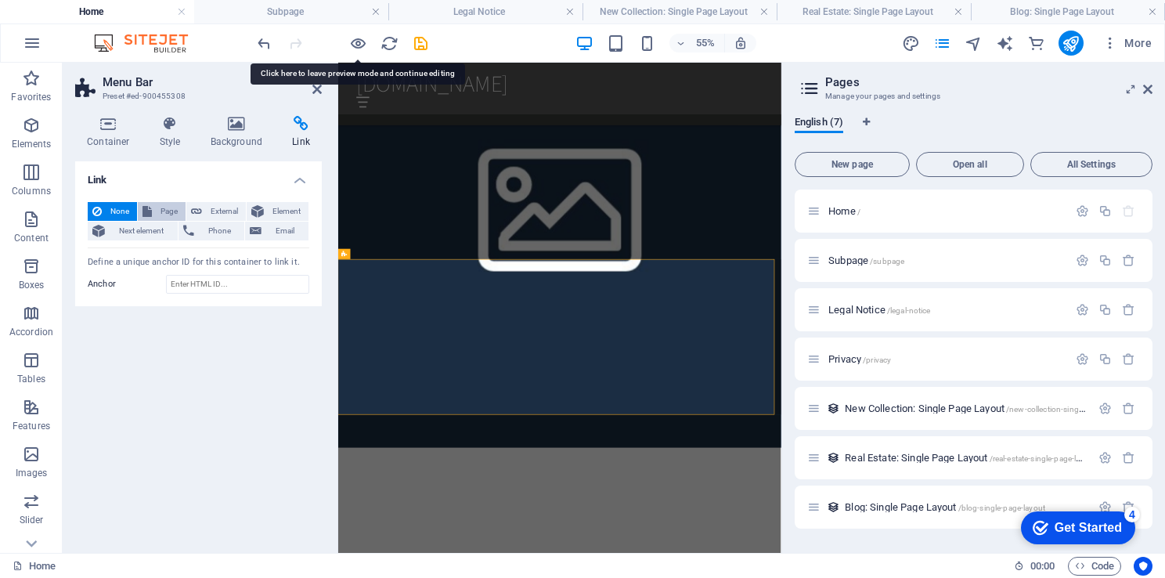
click at [169, 211] on span "Page" at bounding box center [169, 211] width 24 height 19
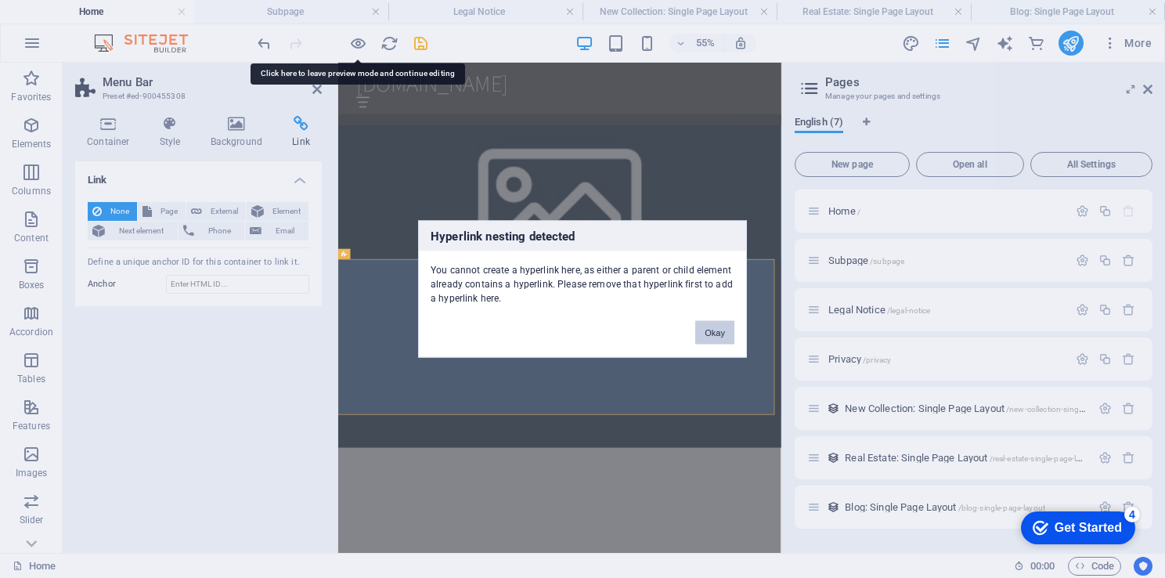
click at [710, 333] on button "Okay" at bounding box center [714, 332] width 39 height 23
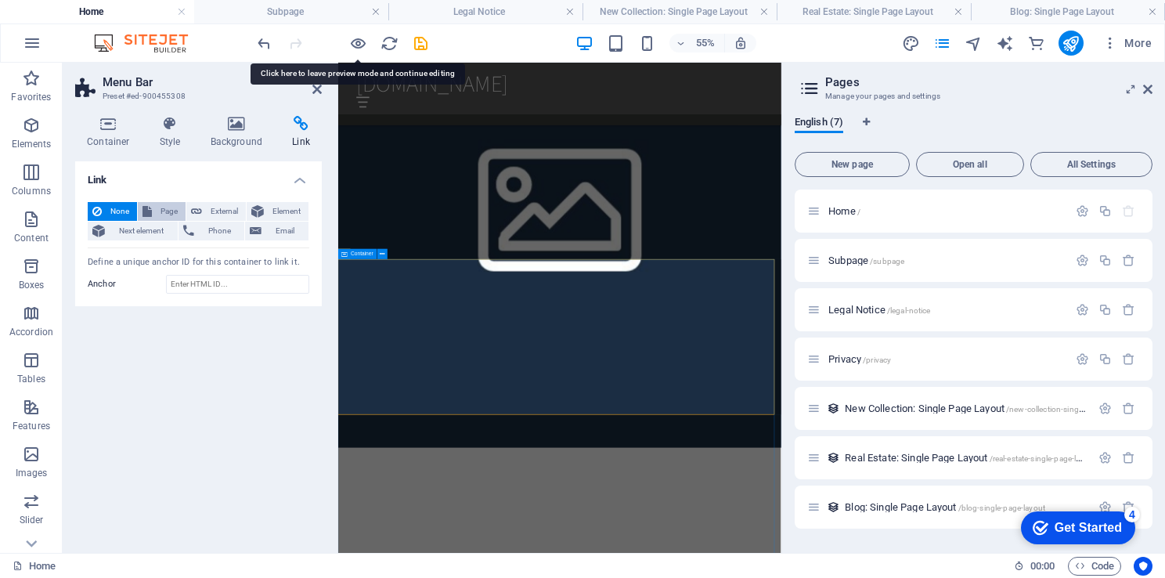
click at [164, 212] on span "Page" at bounding box center [169, 211] width 24 height 19
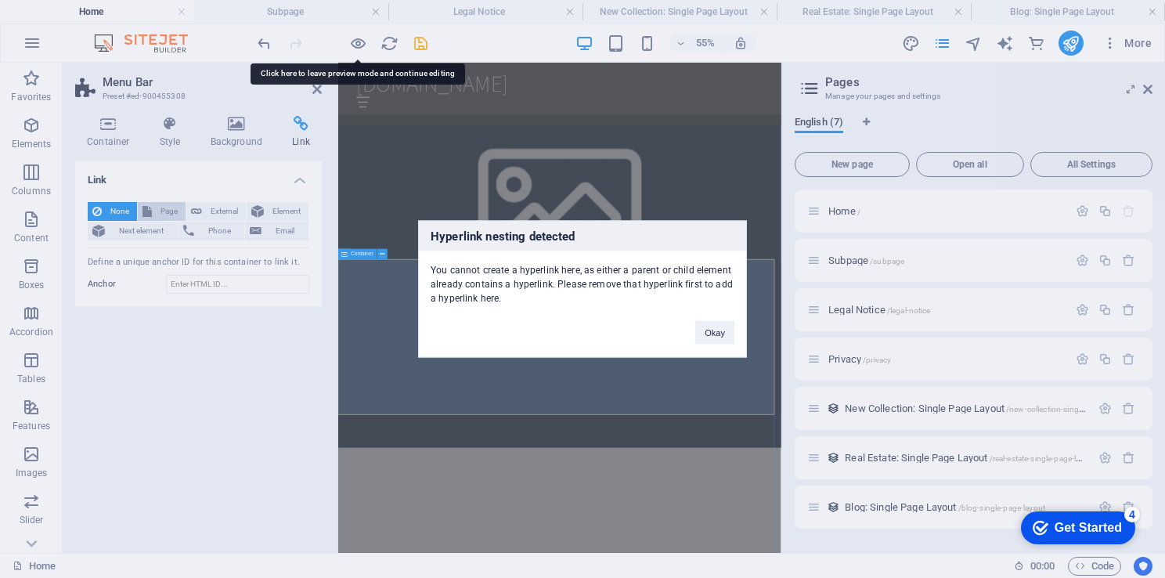
click at [164, 212] on div "Hyperlink nesting detected You cannot create a hyperlink here, as either a pare…" at bounding box center [582, 289] width 1165 height 578
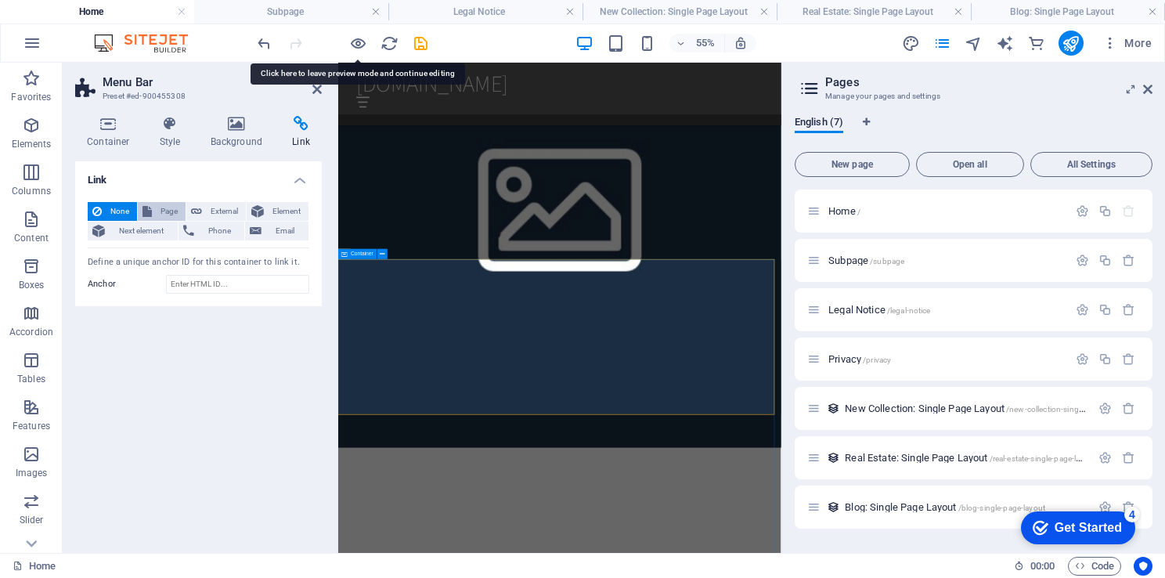
click at [164, 212] on span "Page" at bounding box center [169, 211] width 24 height 19
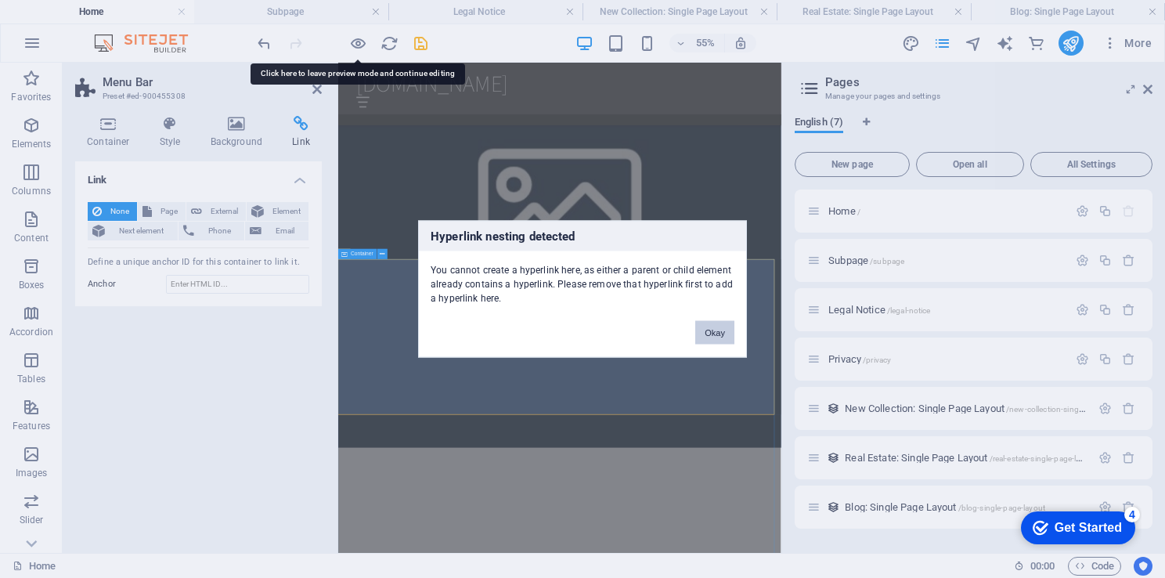
click at [711, 324] on button "Okay" at bounding box center [714, 332] width 39 height 23
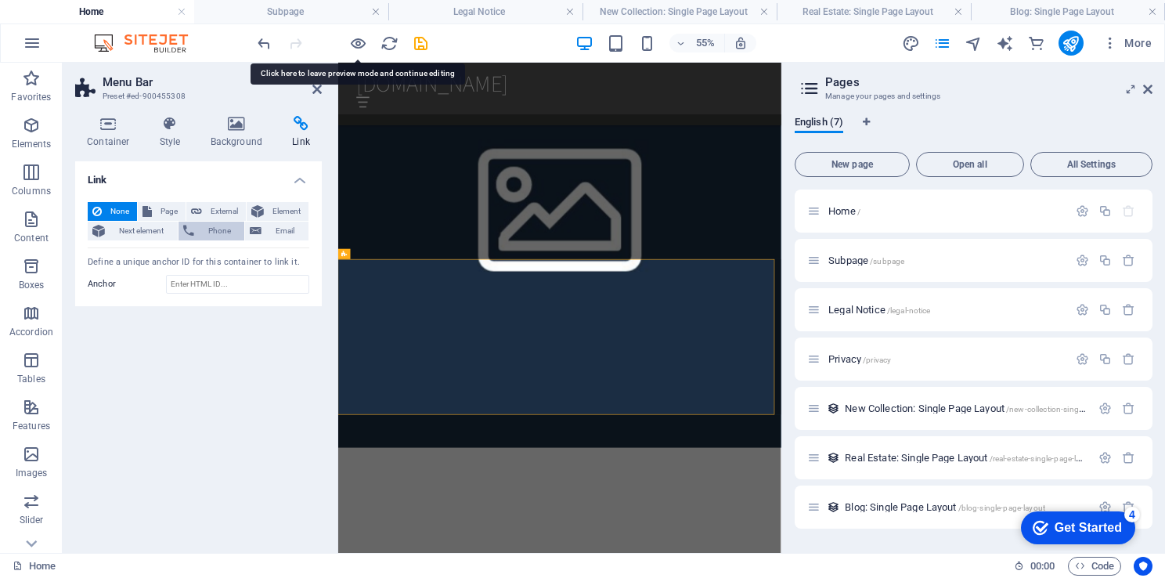
click at [203, 229] on span "Phone" at bounding box center [219, 230] width 41 height 19
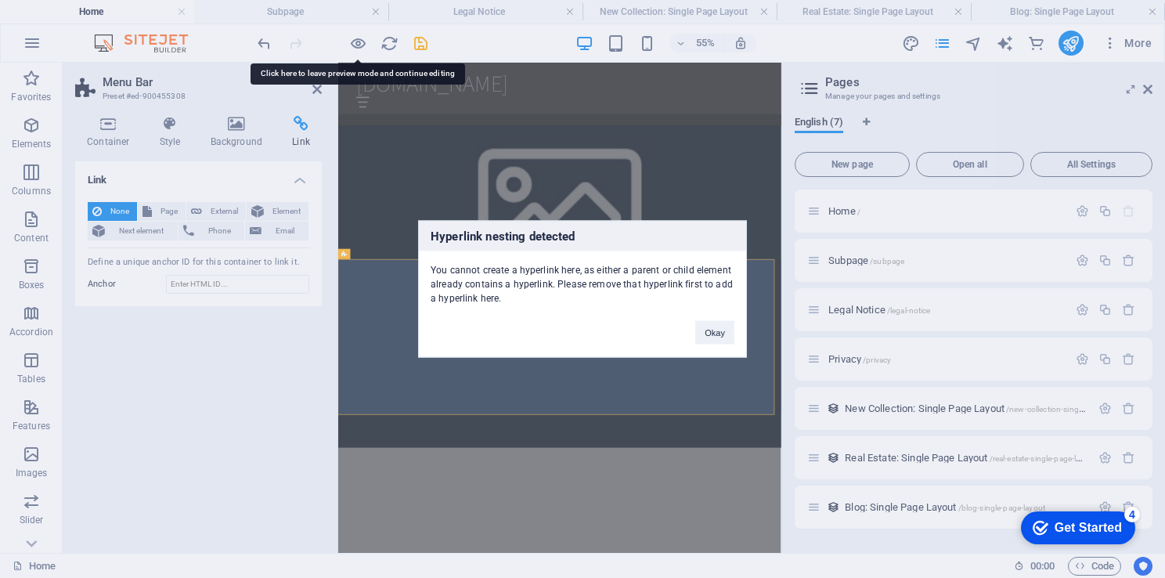
click at [238, 133] on div "Hyperlink nesting detected You cannot create a hyperlink here, as either a pare…" at bounding box center [582, 289] width 1165 height 578
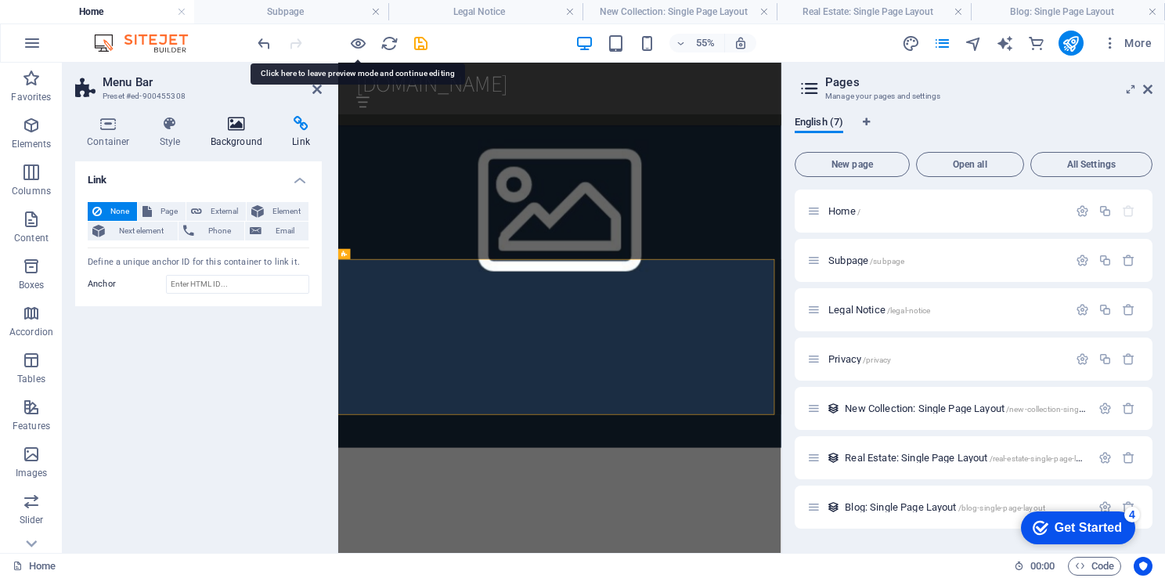
click at [239, 133] on h4 "Background" at bounding box center [240, 132] width 82 height 33
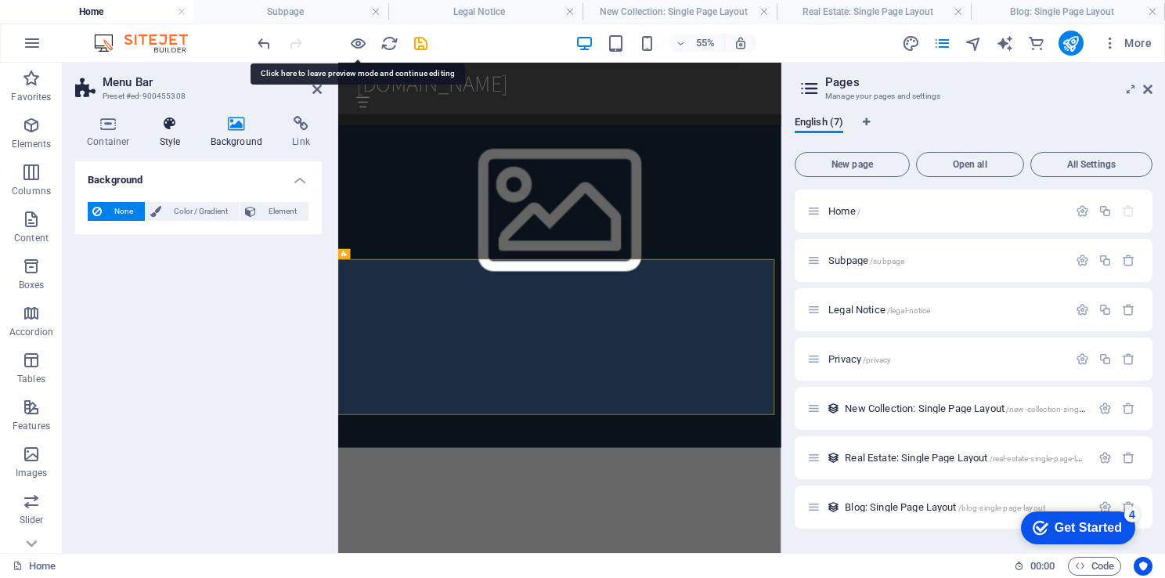
click at [159, 136] on h4 "Style" at bounding box center [173, 132] width 51 height 33
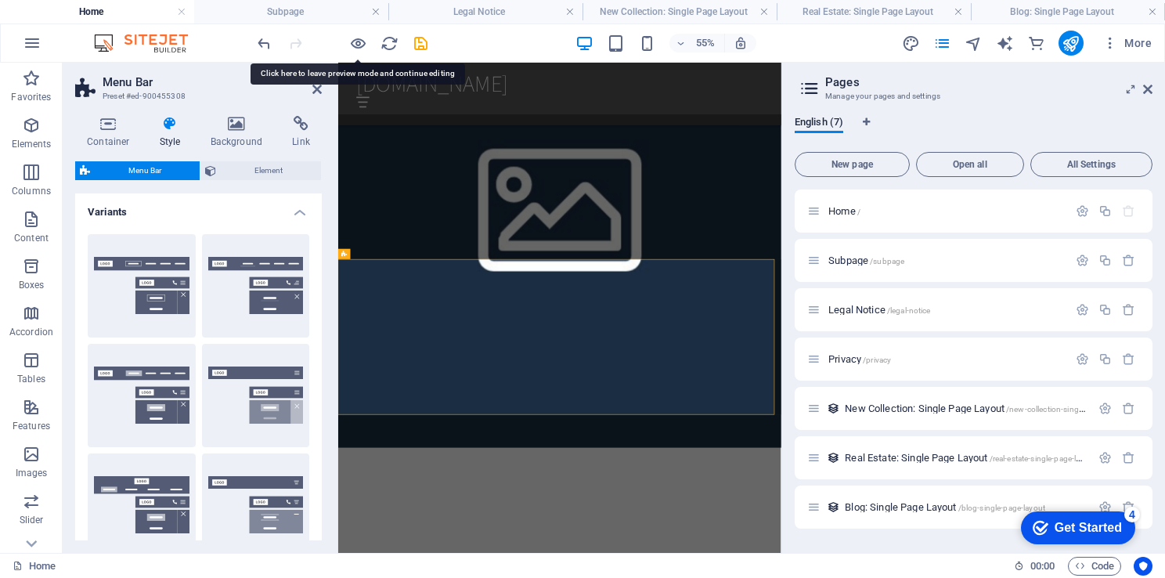
drag, startPoint x: 316, startPoint y: 268, endPoint x: 319, endPoint y: 294, distance: 26.8
click at [319, 294] on div "Variants Border Centered Default Fixed Loki Trigger Wide XXL Menu Bar Backgroun…" at bounding box center [198, 366] width 247 height 347
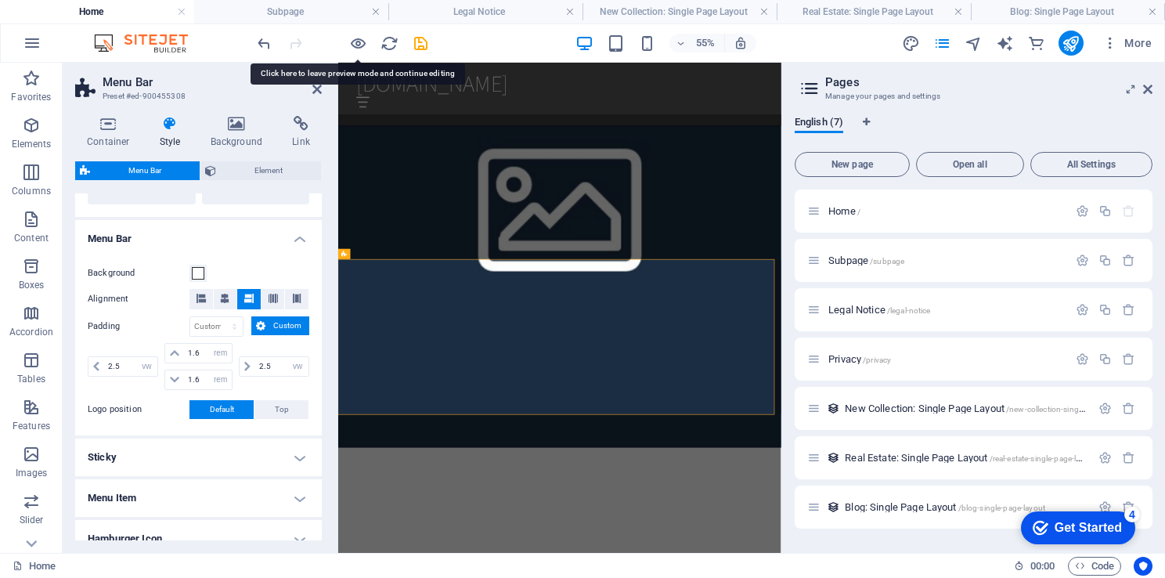
scroll to position [502, 0]
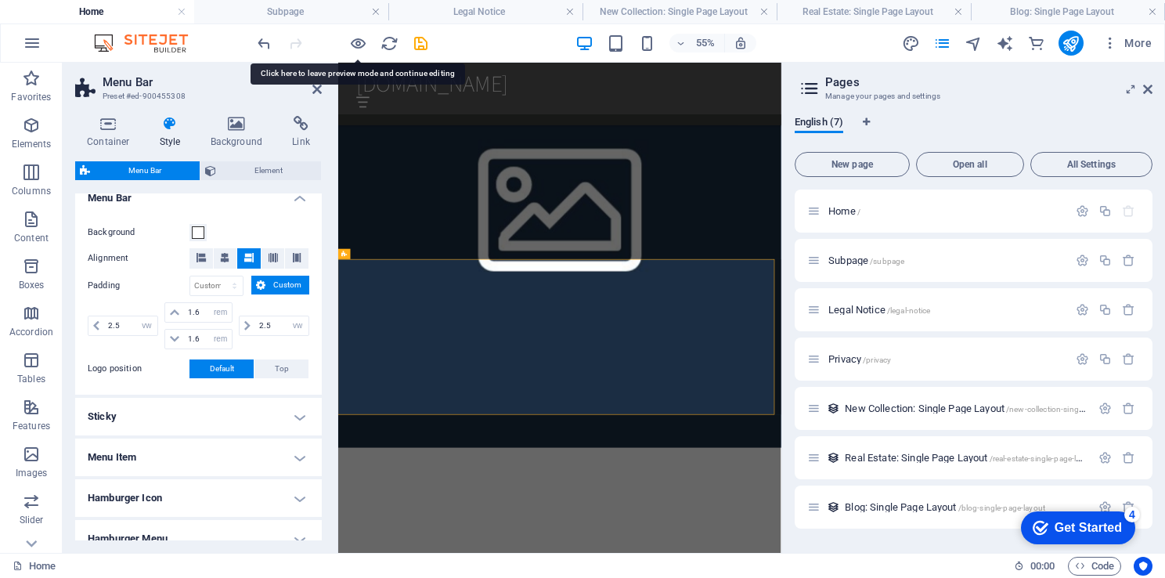
click at [322, 481] on div "Container Style Background Link Size Height Default px rem % vh vw Min. height …" at bounding box center [199, 327] width 272 height 449
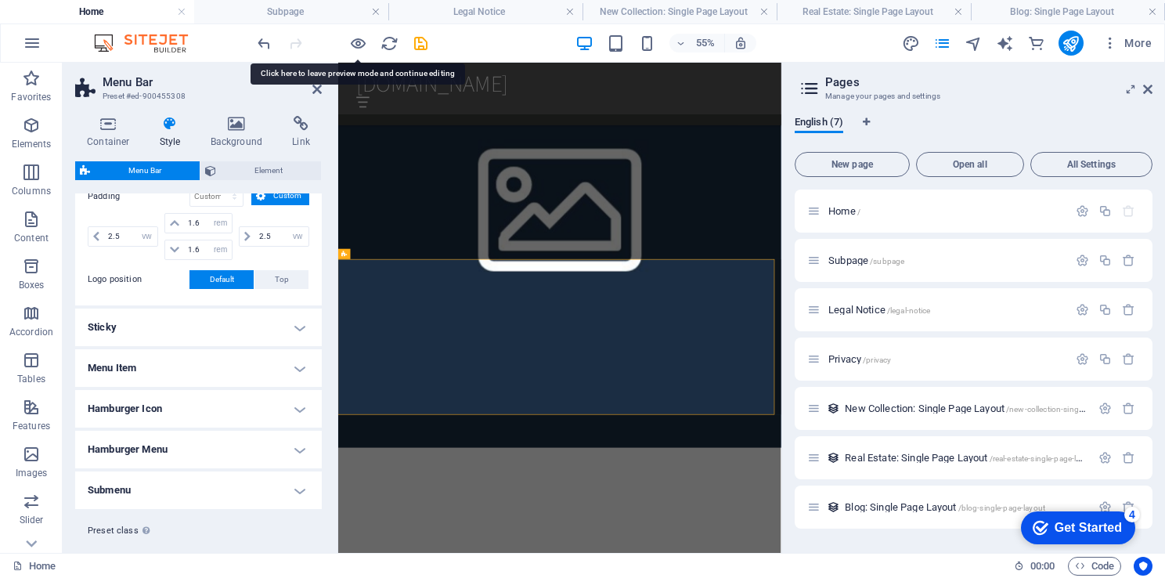
scroll to position [614, 0]
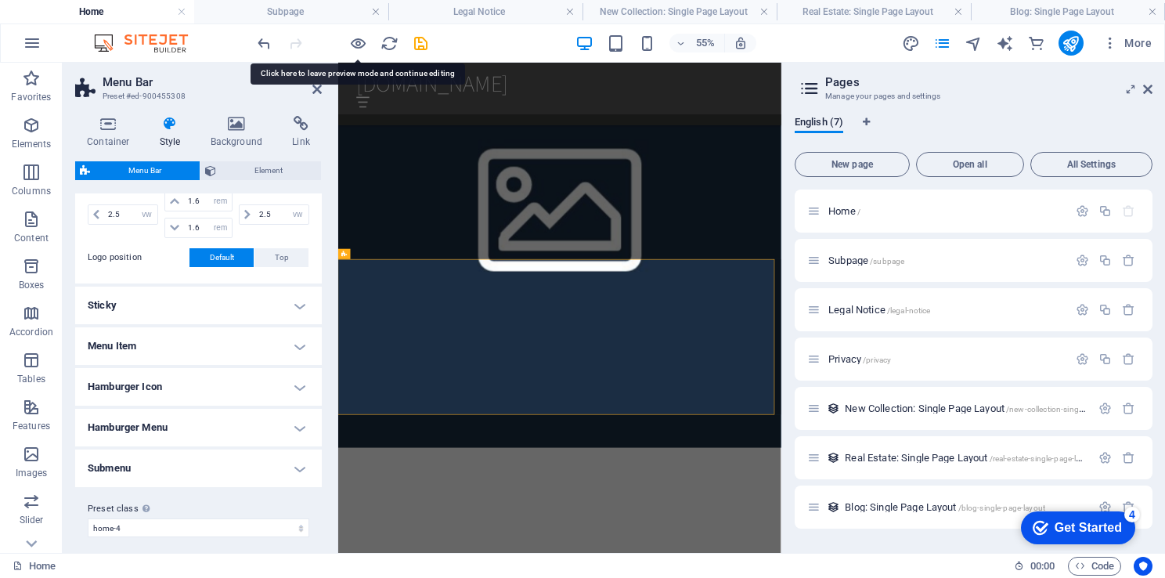
click at [297, 349] on h4 "Menu Item" at bounding box center [198, 346] width 247 height 38
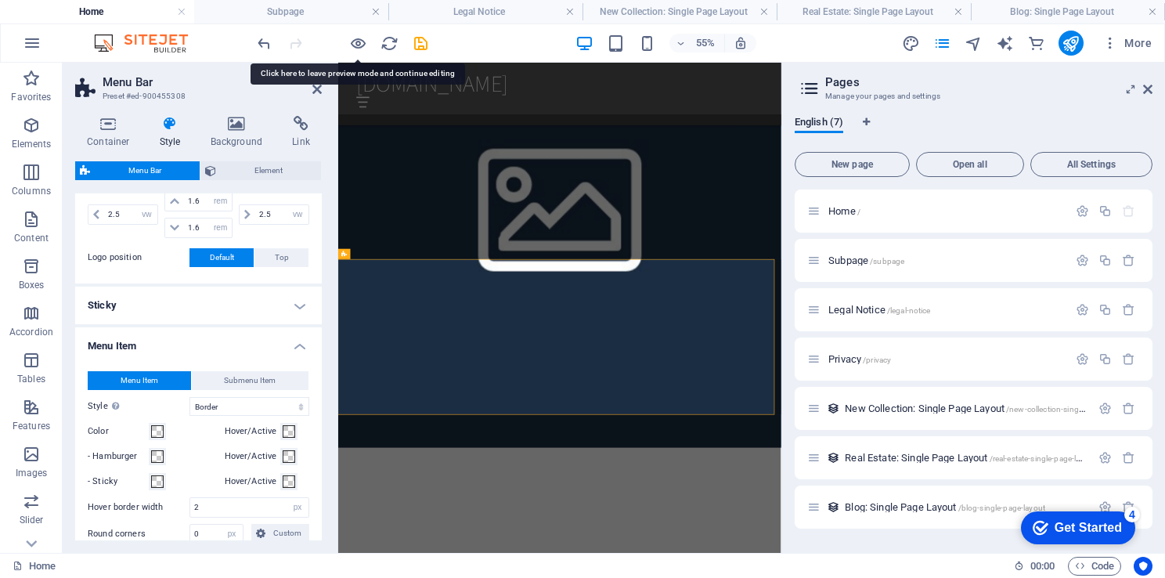
click at [320, 425] on div "Container Style Background Link Size Height Default px rem % vh vw Min. height …" at bounding box center [199, 327] width 272 height 449
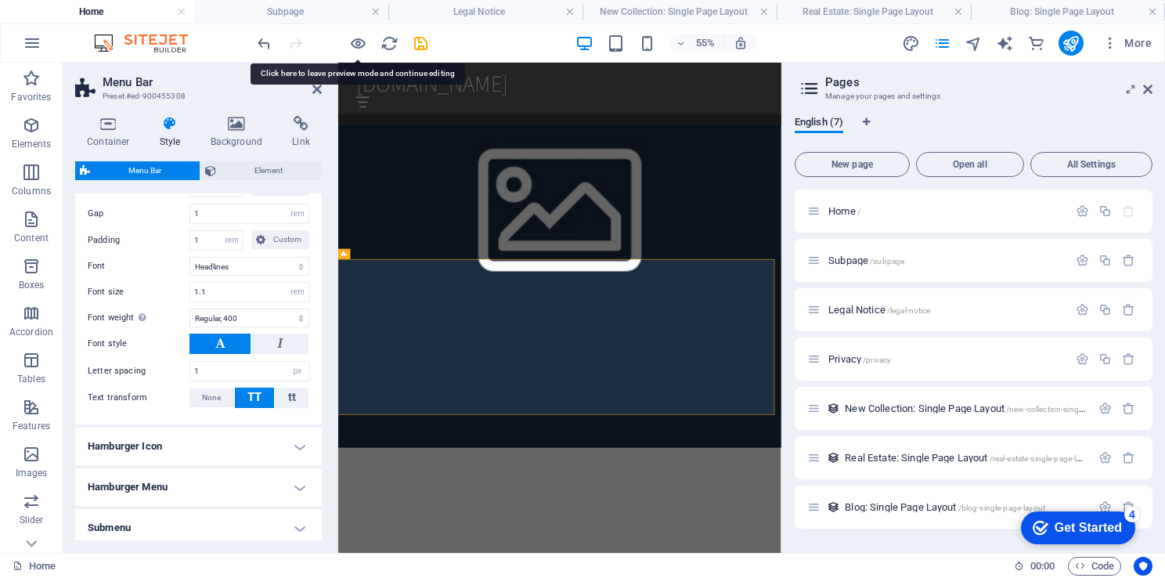
scroll to position [1025, 0]
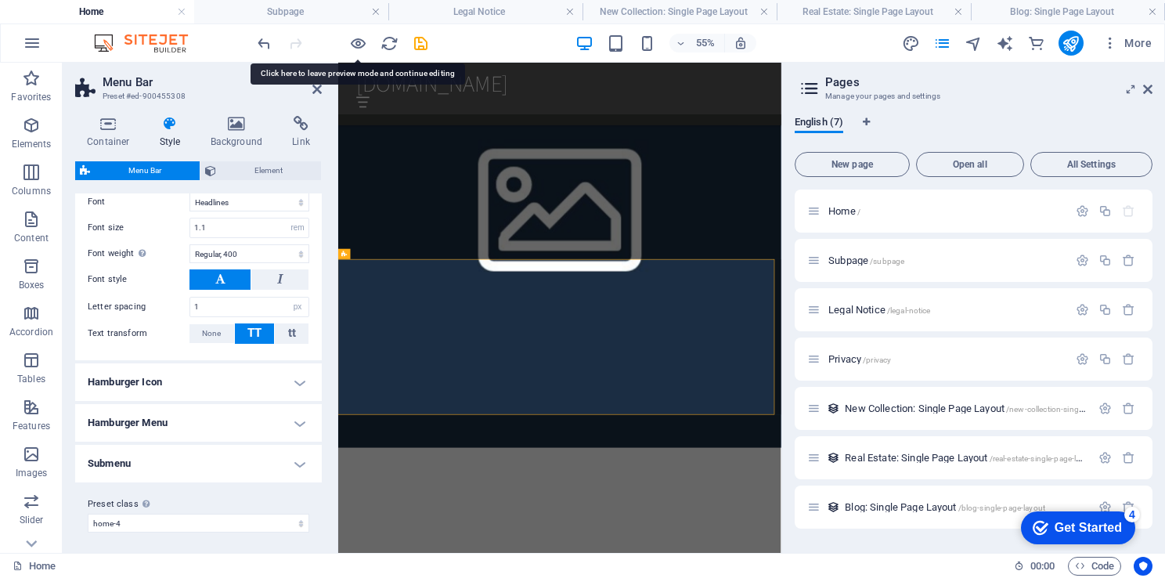
click at [293, 463] on h4 "Submenu" at bounding box center [198, 464] width 247 height 38
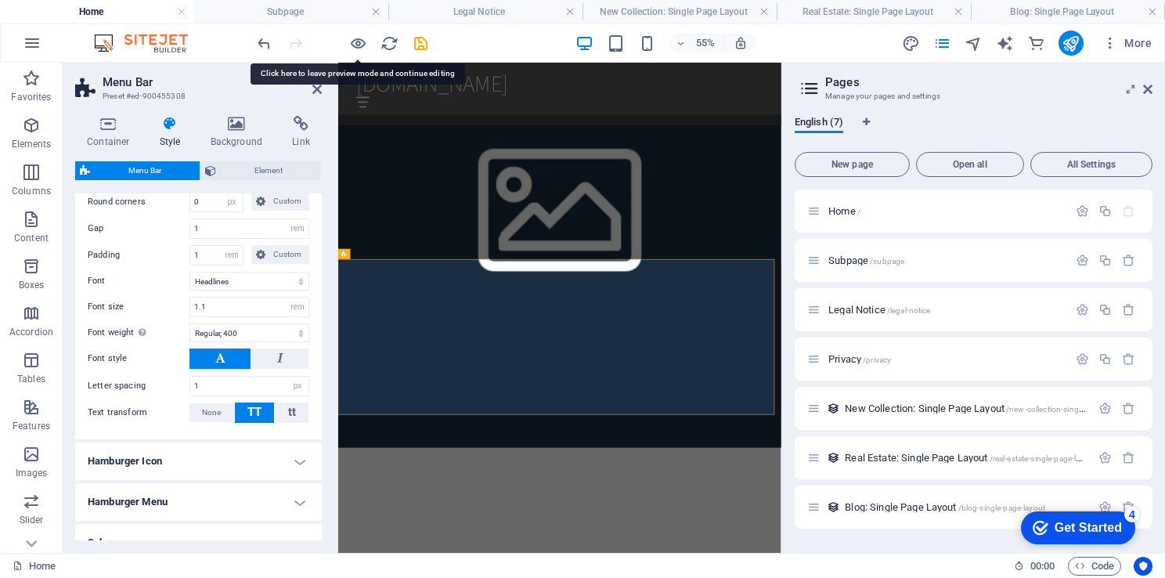
scroll to position [1295, 0]
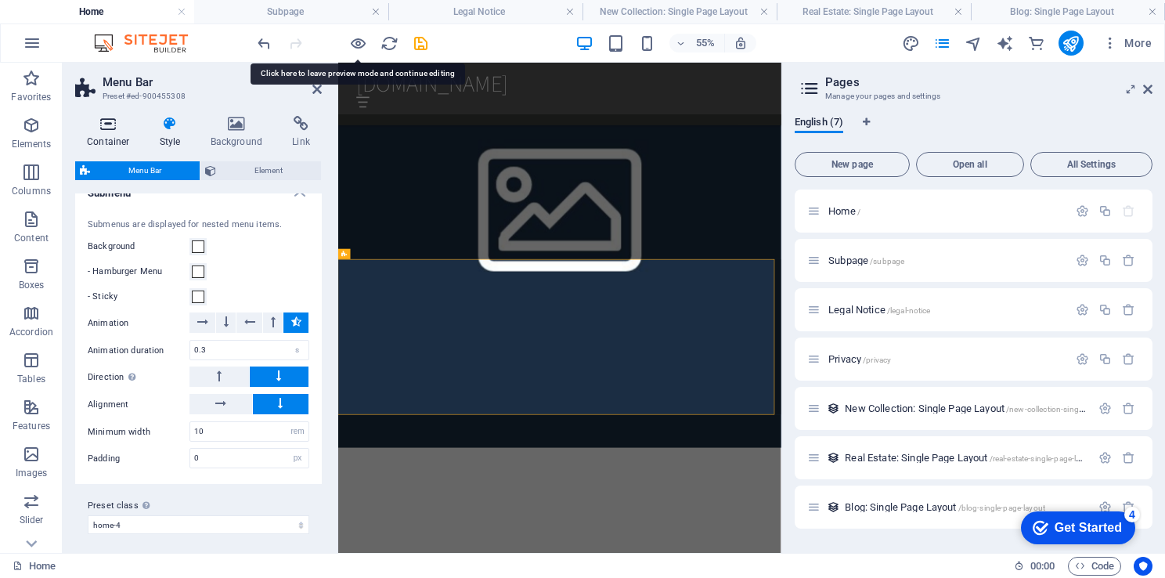
click at [101, 140] on h4 "Container" at bounding box center [111, 132] width 73 height 33
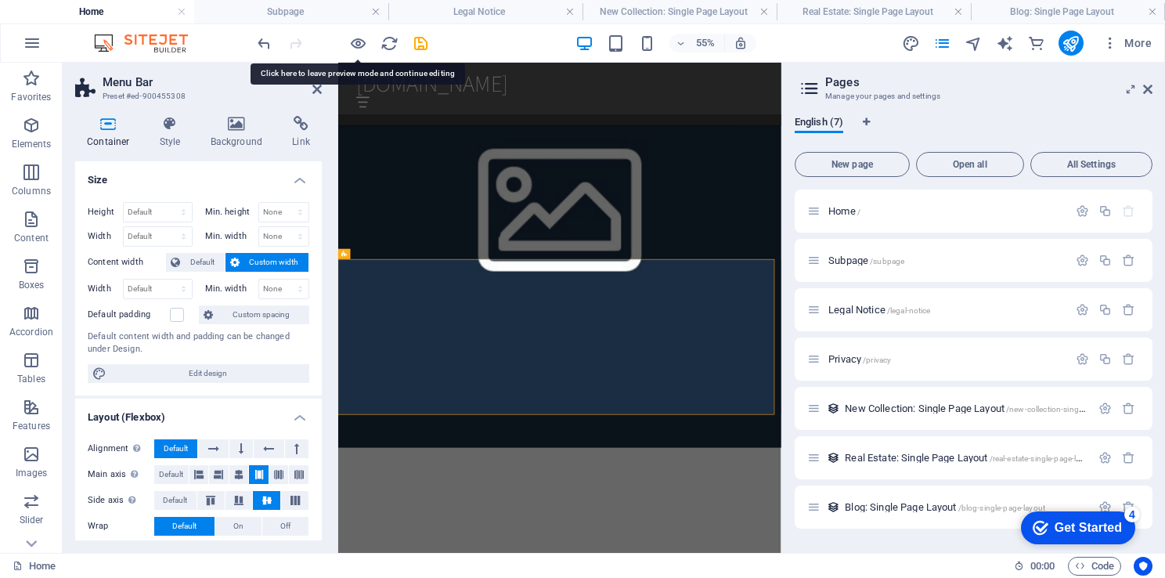
drag, startPoint x: 317, startPoint y: 323, endPoint x: 321, endPoint y: 358, distance: 34.7
click at [321, 358] on div "Size Height Default px rem % vh vw Min. height None px rem % vh vw Width Defaul…" at bounding box center [198, 350] width 247 height 379
drag, startPoint x: 317, startPoint y: 362, endPoint x: 319, endPoint y: 386, distance: 23.6
click at [319, 386] on div "Size Height Default px rem % vh vw Min. height None px rem % vh vw Width Defaul…" at bounding box center [198, 350] width 247 height 379
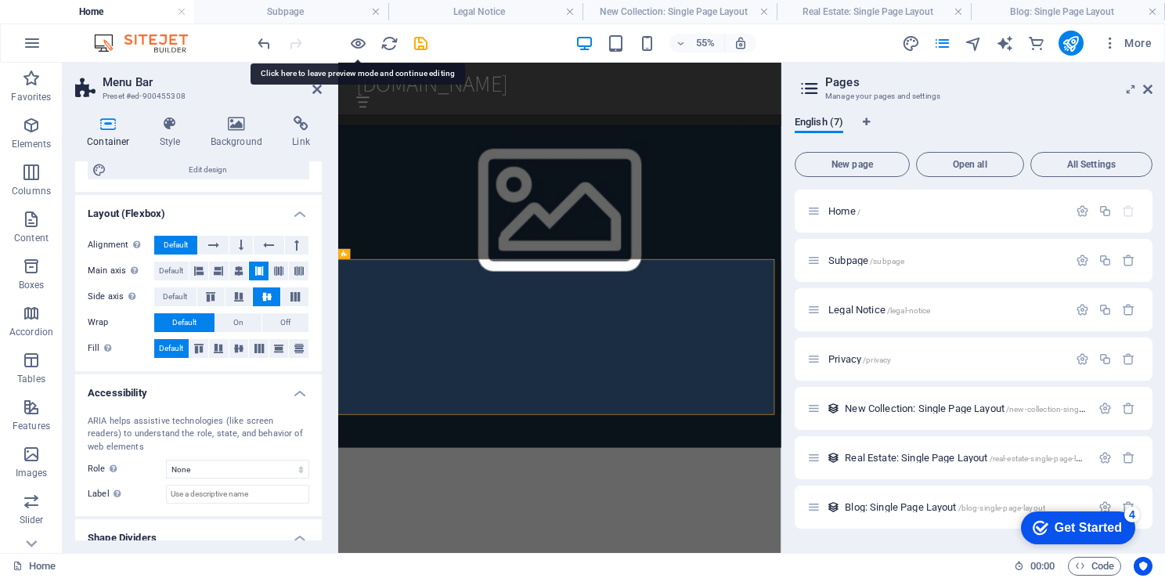
scroll to position [203, 0]
drag, startPoint x: 319, startPoint y: 386, endPoint x: 29, endPoint y: 809, distance: 513.4
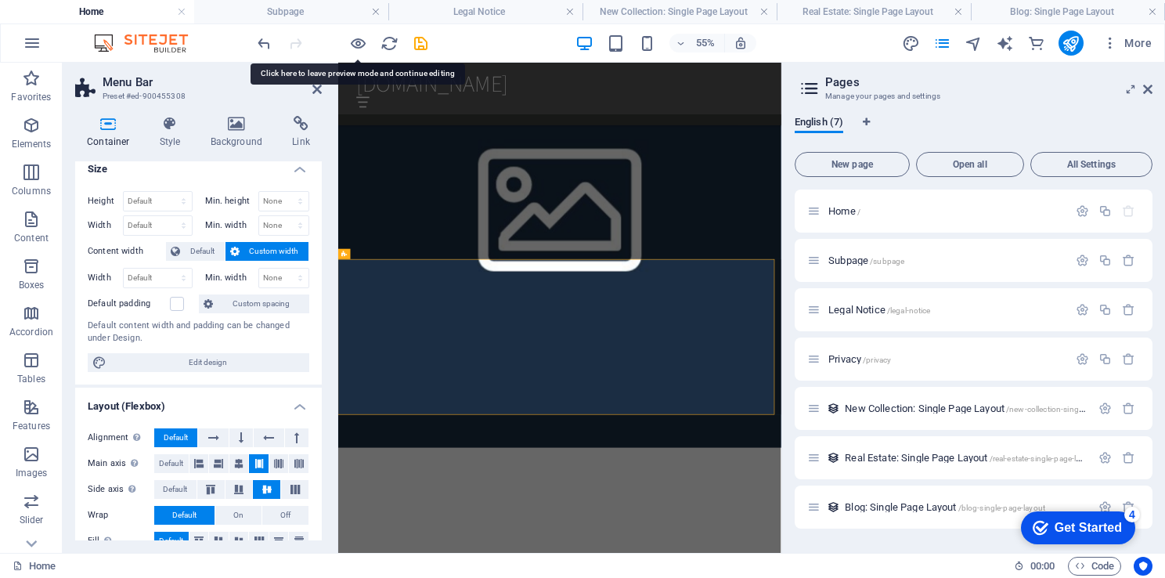
scroll to position [0, 0]
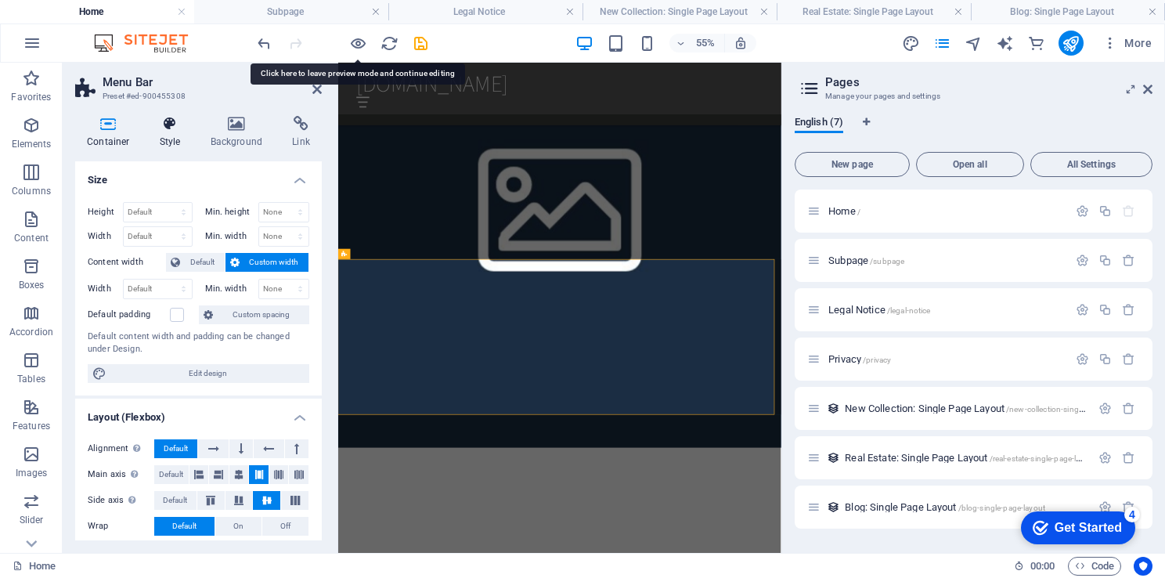
click at [177, 133] on h4 "Style" at bounding box center [173, 132] width 51 height 33
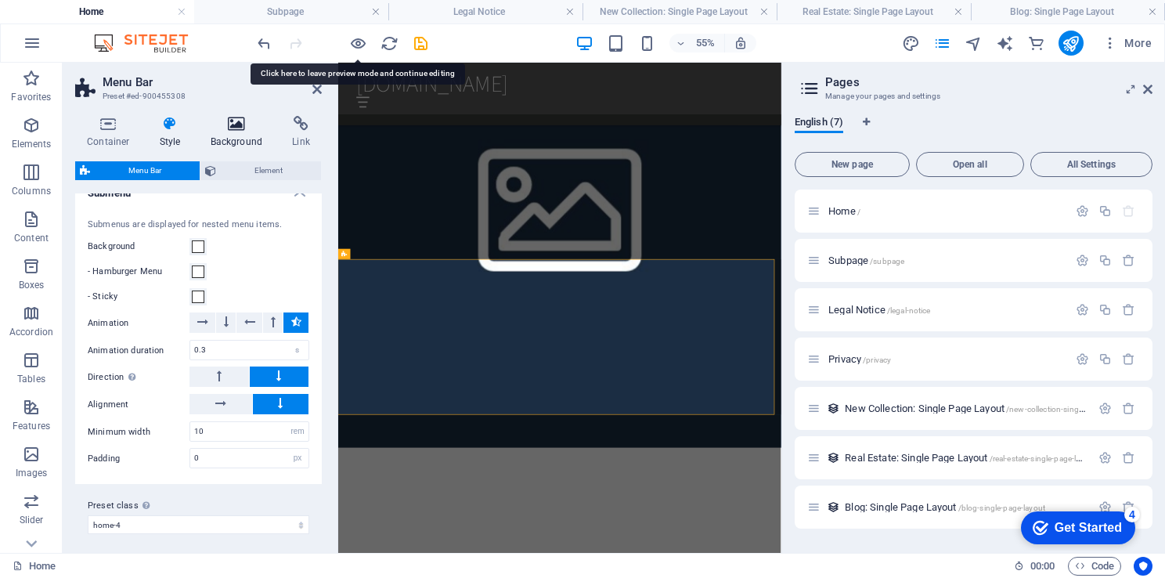
click at [207, 130] on icon at bounding box center [237, 124] width 76 height 16
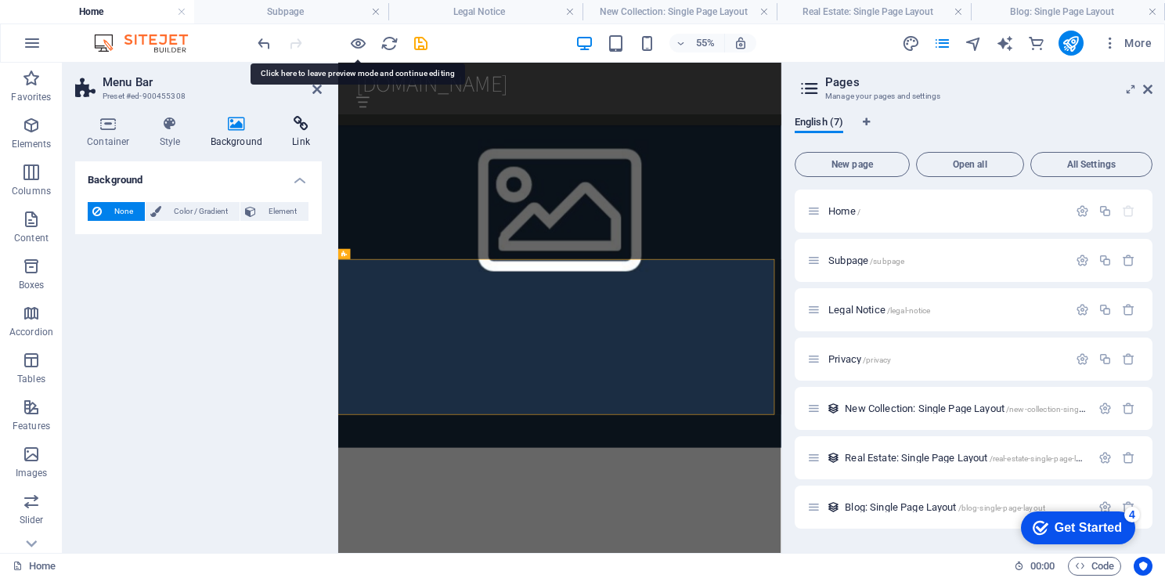
click at [304, 131] on icon at bounding box center [300, 124] width 41 height 16
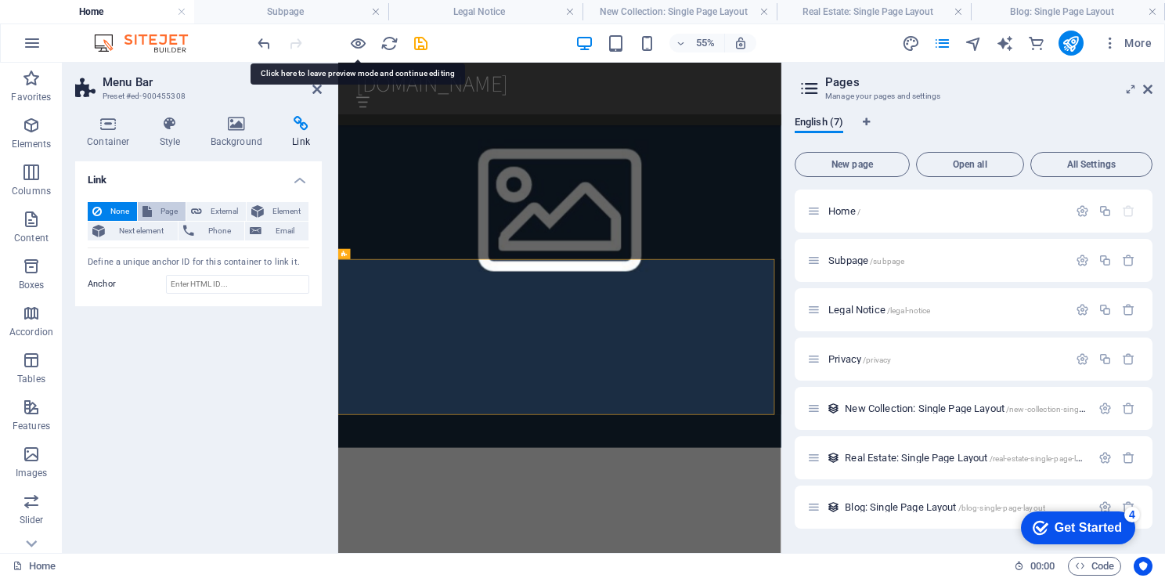
click at [153, 211] on button "Page" at bounding box center [162, 211] width 48 height 19
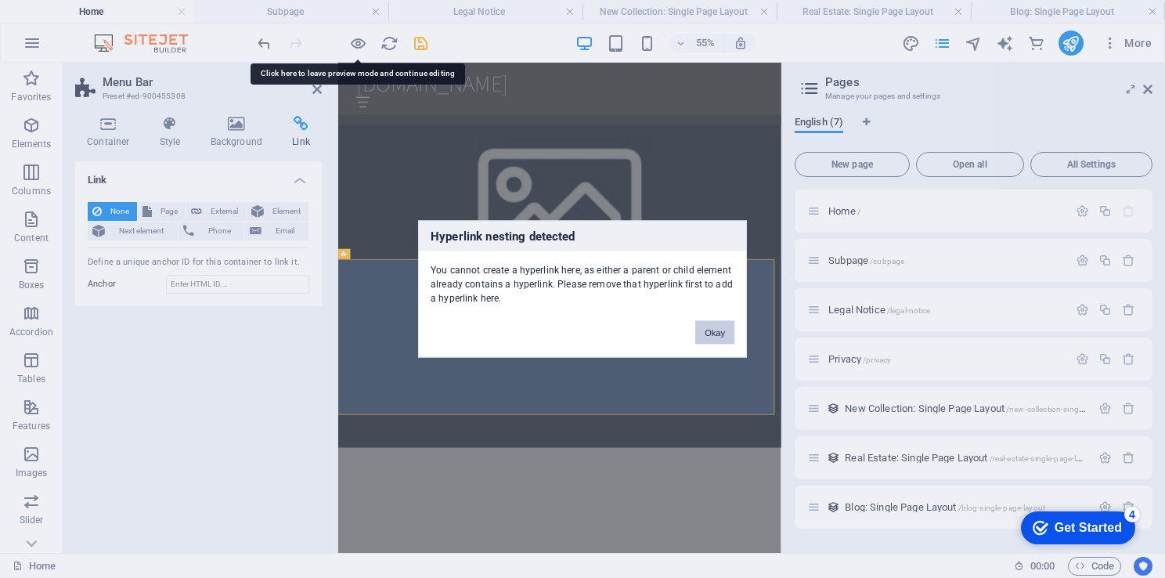
click at [710, 323] on button "Okay" at bounding box center [714, 332] width 39 height 23
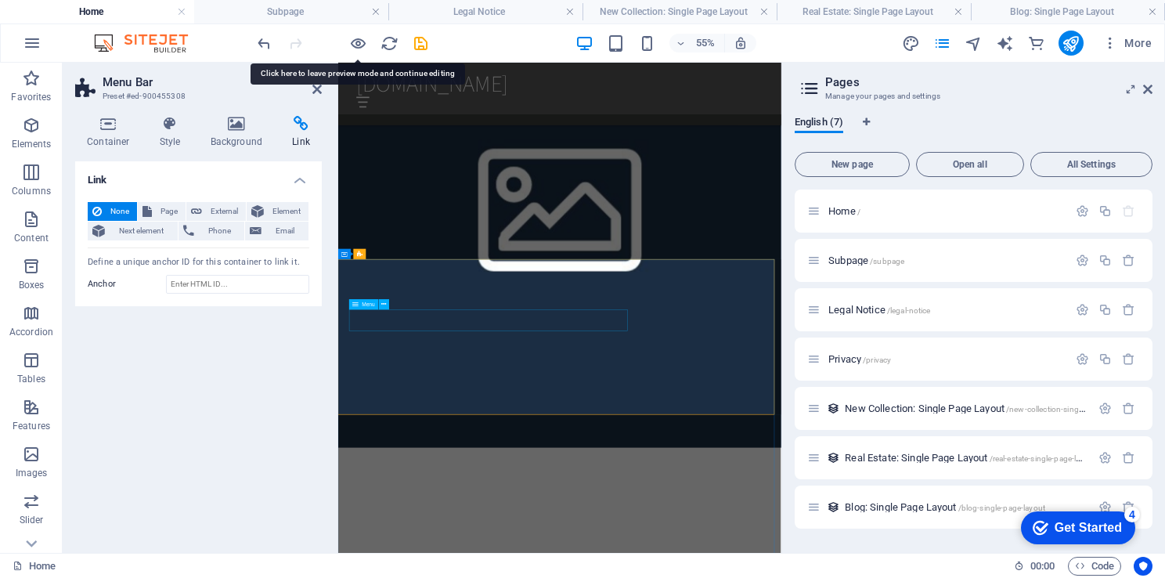
click at [382, 302] on icon at bounding box center [384, 304] width 5 height 9
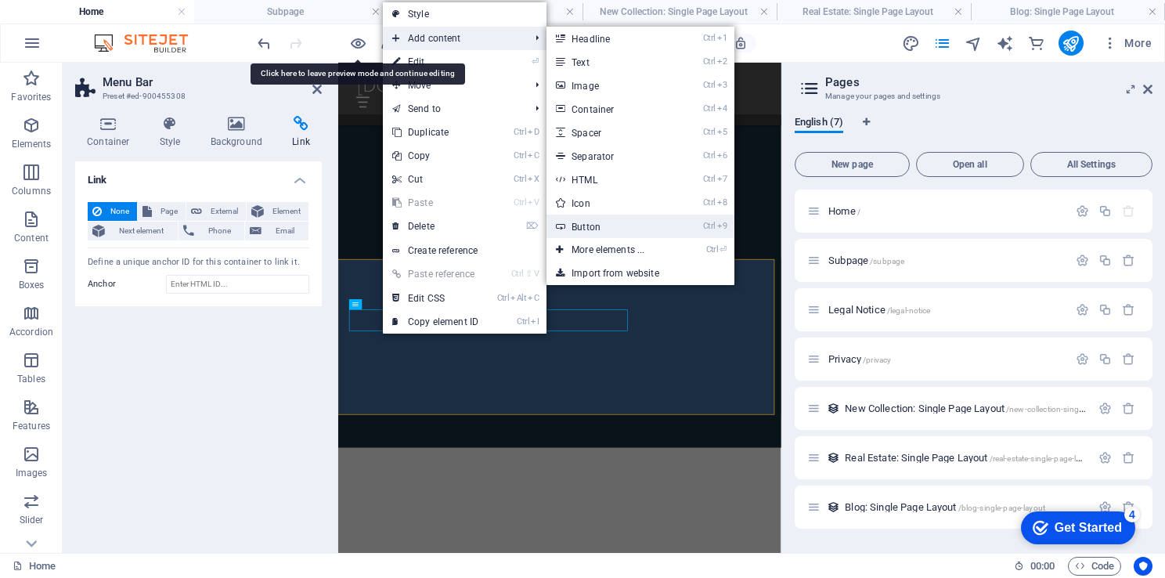
click at [593, 225] on link "Ctrl 9 Button" at bounding box center [610, 225] width 129 height 23
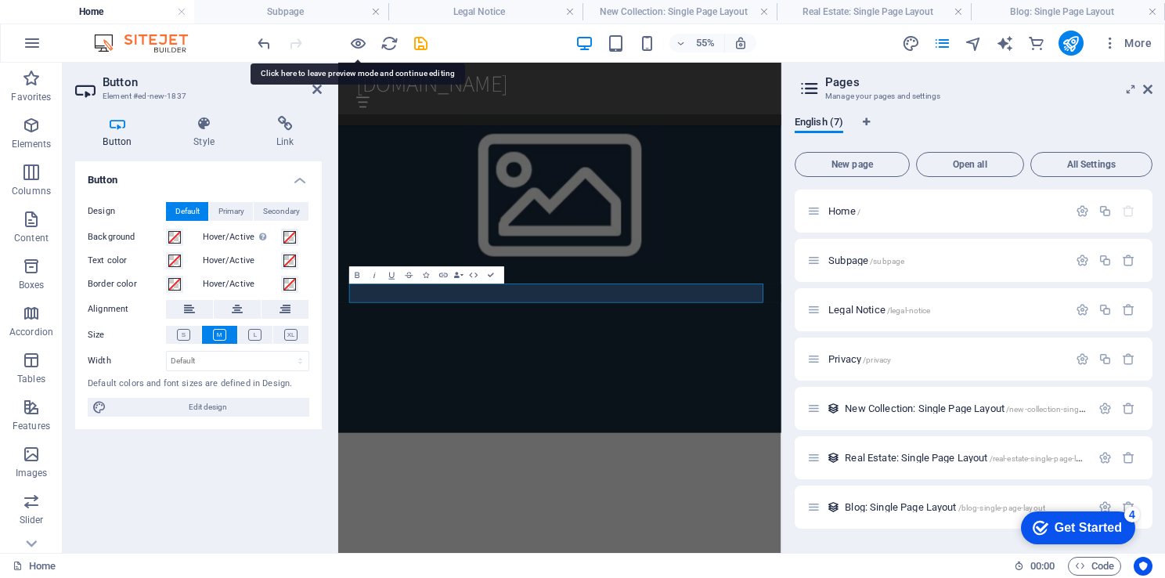
scroll to position [1464, 0]
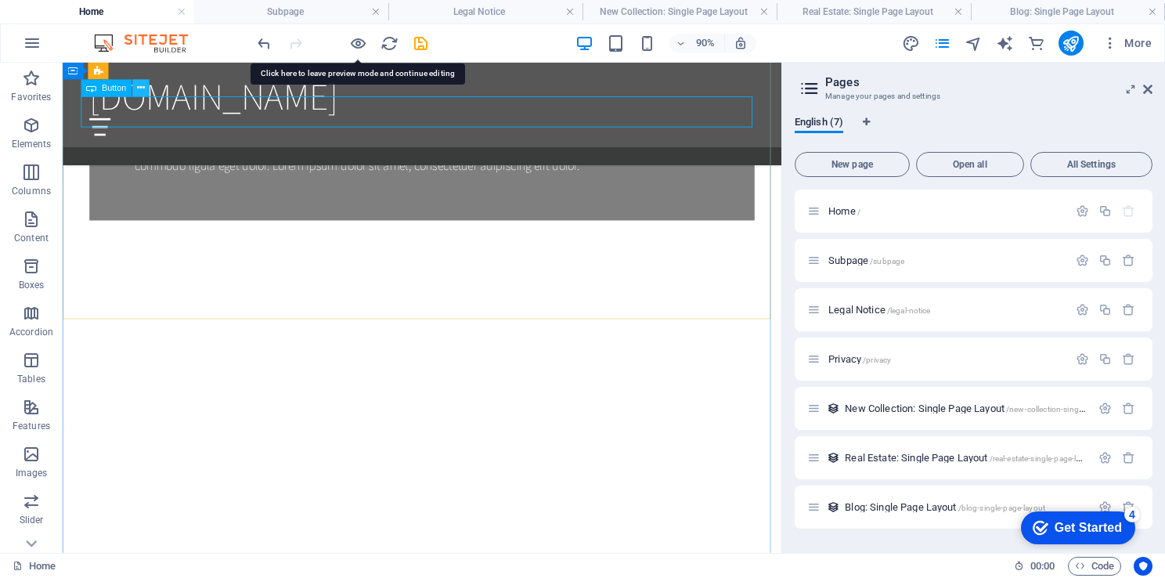
click at [143, 87] on icon at bounding box center [141, 88] width 8 height 15
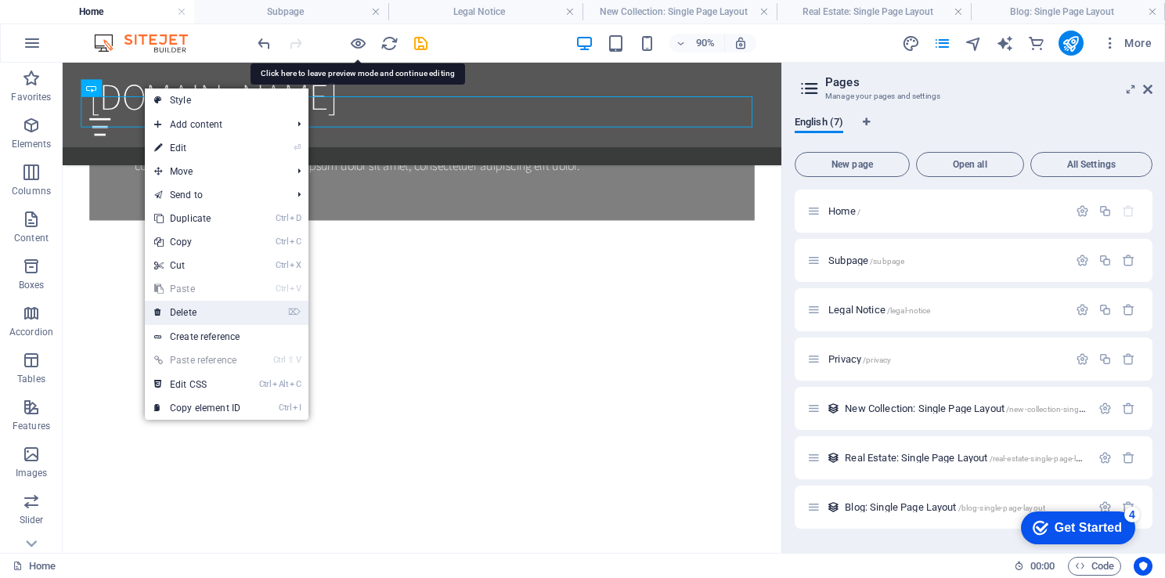
click at [208, 310] on link "⌦ Delete" at bounding box center [197, 312] width 105 height 23
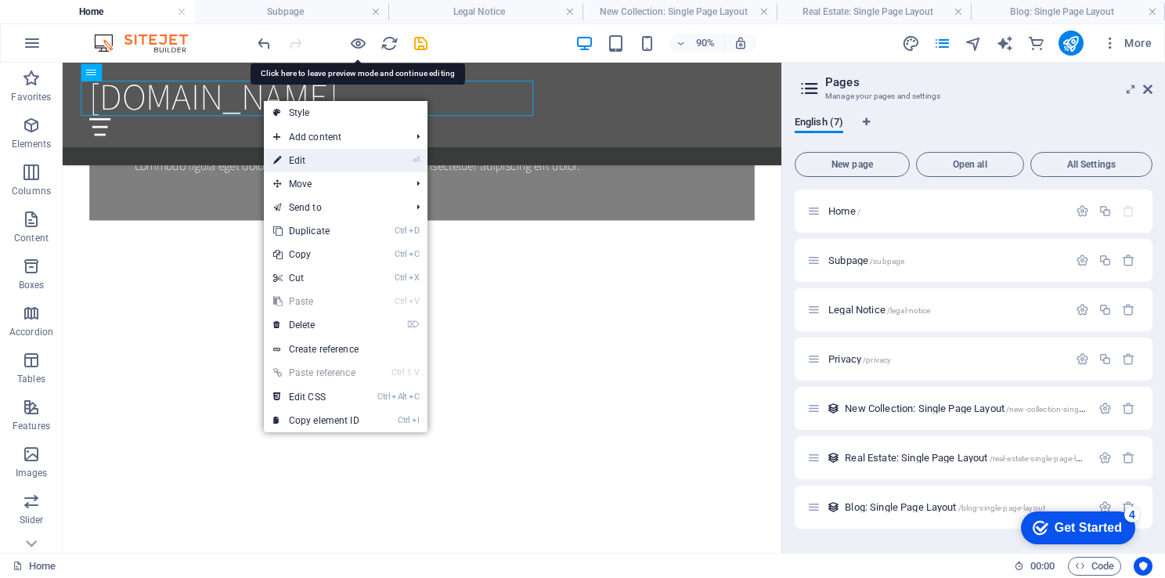
click at [353, 162] on link "⏎ Edit" at bounding box center [316, 160] width 105 height 23
